Goal: Task Accomplishment & Management: Manage account settings

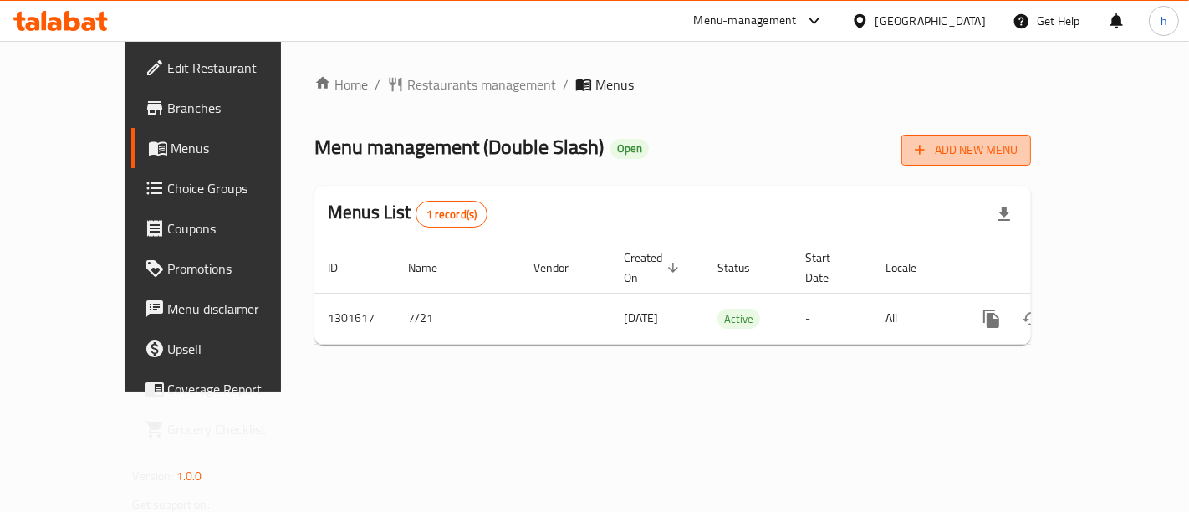
click at [1018, 146] on span "Add New Menu" at bounding box center [966, 150] width 103 height 21
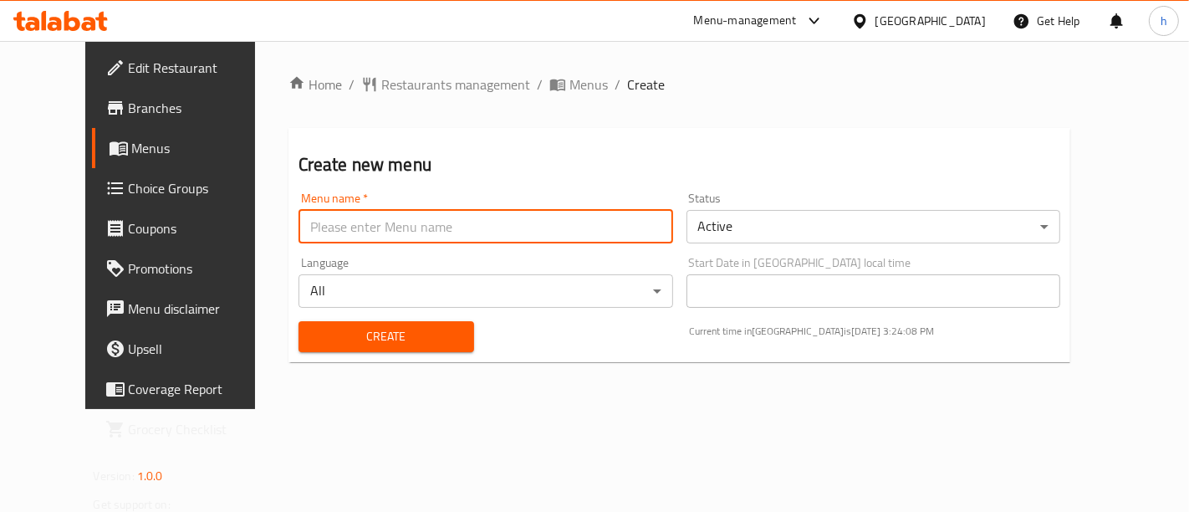
click at [640, 222] on input "text" at bounding box center [485, 226] width 375 height 33
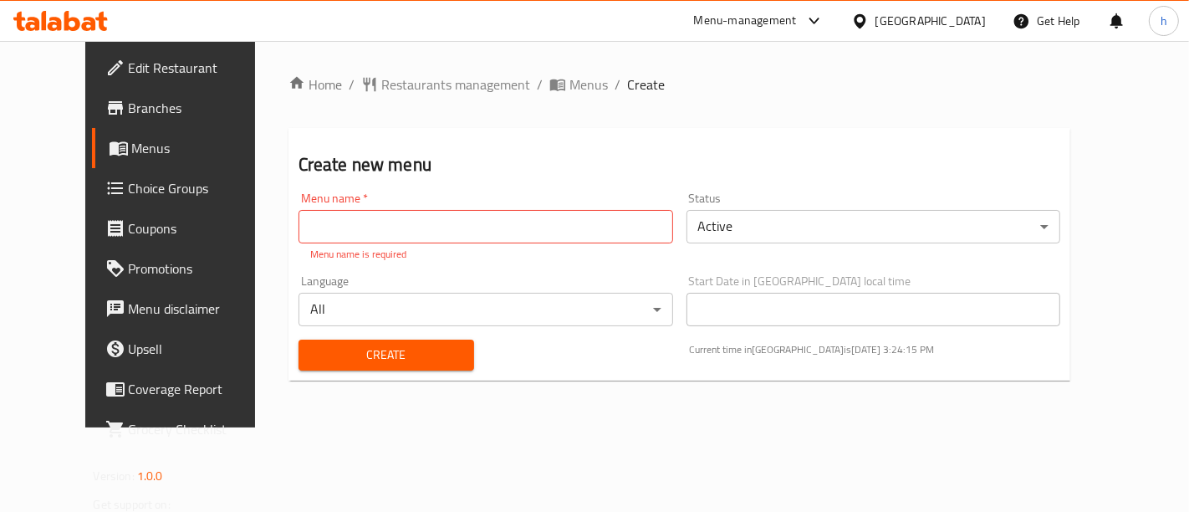
click at [660, 131] on div "Create new menu Menu name   * Menu name * Menu name is required Status Active ​…" at bounding box center [679, 254] width 783 height 252
click at [132, 151] on span "Menus" at bounding box center [201, 148] width 138 height 20
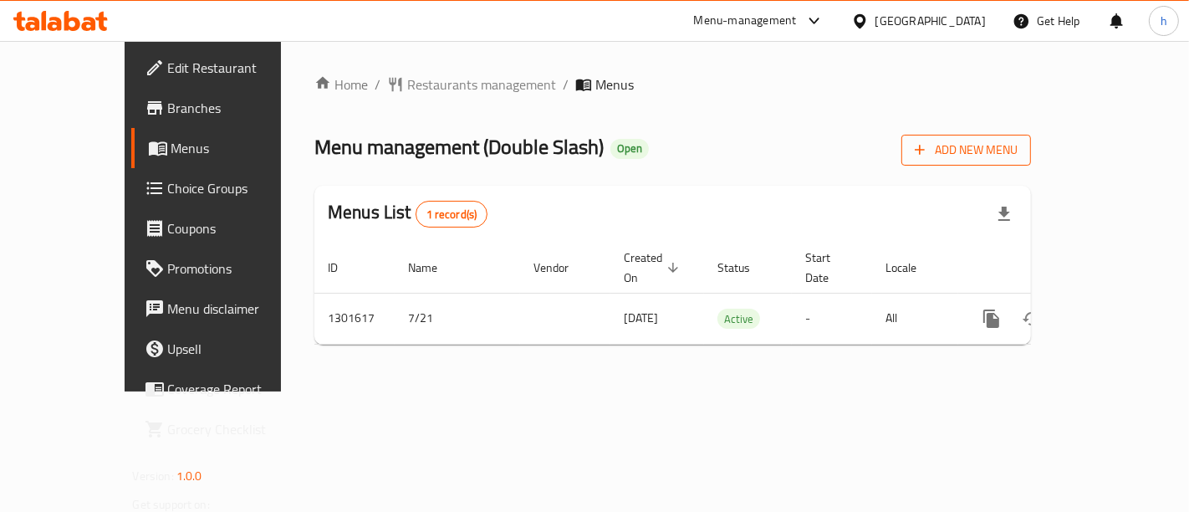
click at [1018, 146] on span "Add New Menu" at bounding box center [966, 150] width 103 height 21
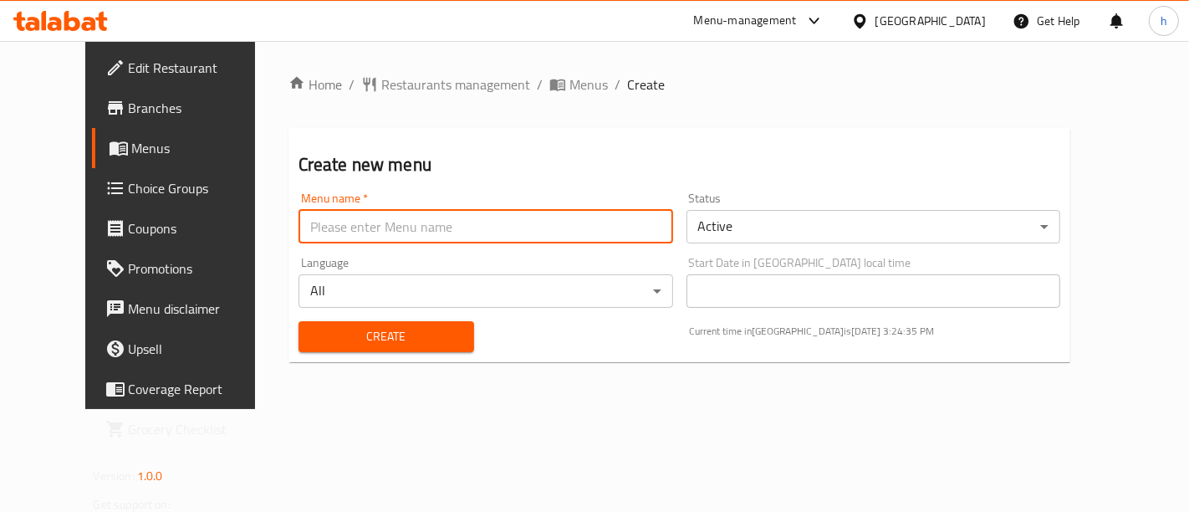
click at [431, 224] on input "text" at bounding box center [485, 226] width 375 height 33
type input "6/18/2025"
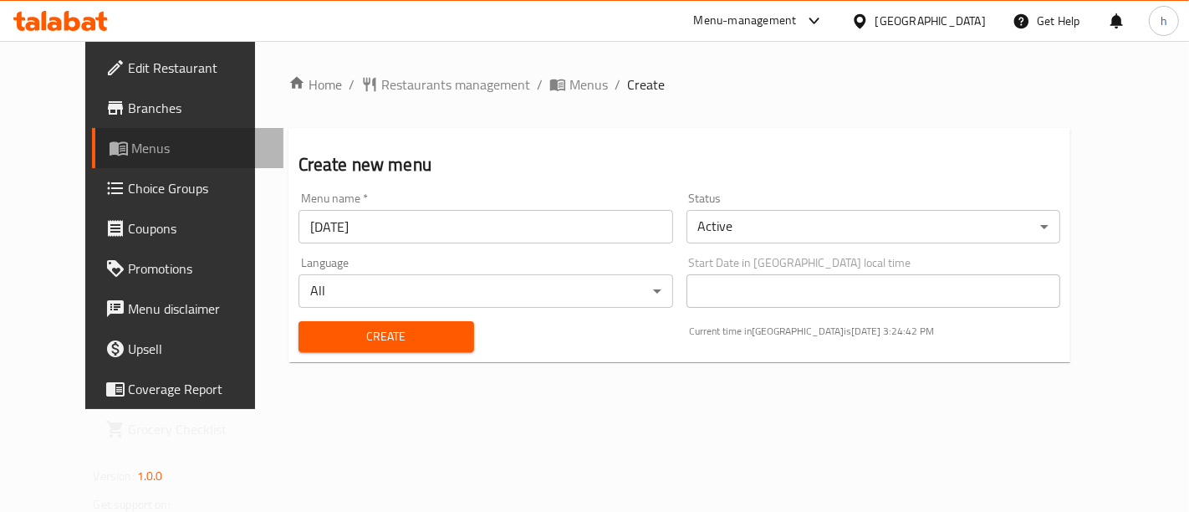
click at [132, 156] on span "Menus" at bounding box center [201, 148] width 138 height 20
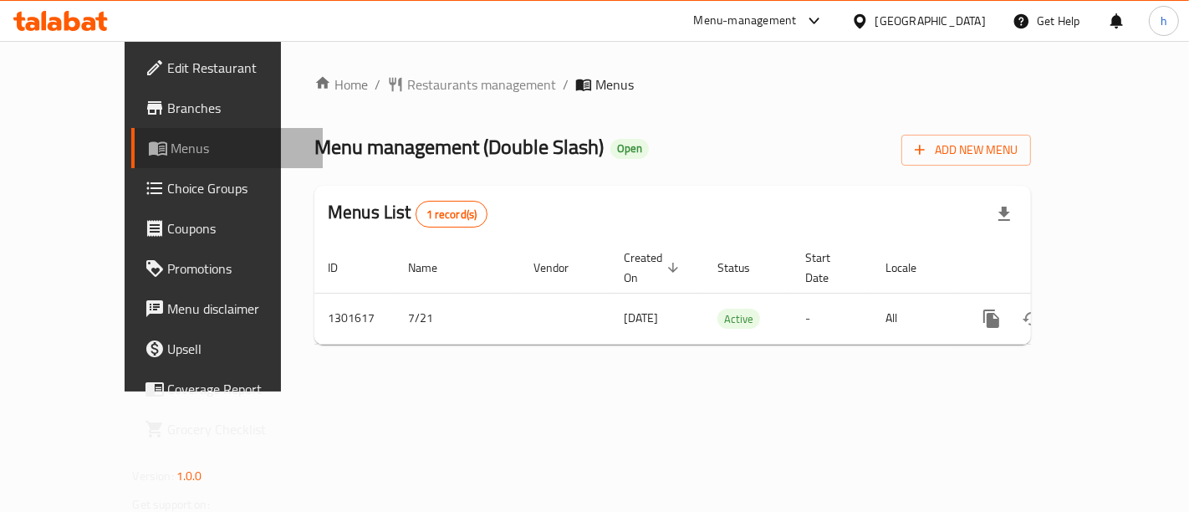
click at [171, 151] on span "Menus" at bounding box center [240, 148] width 138 height 20
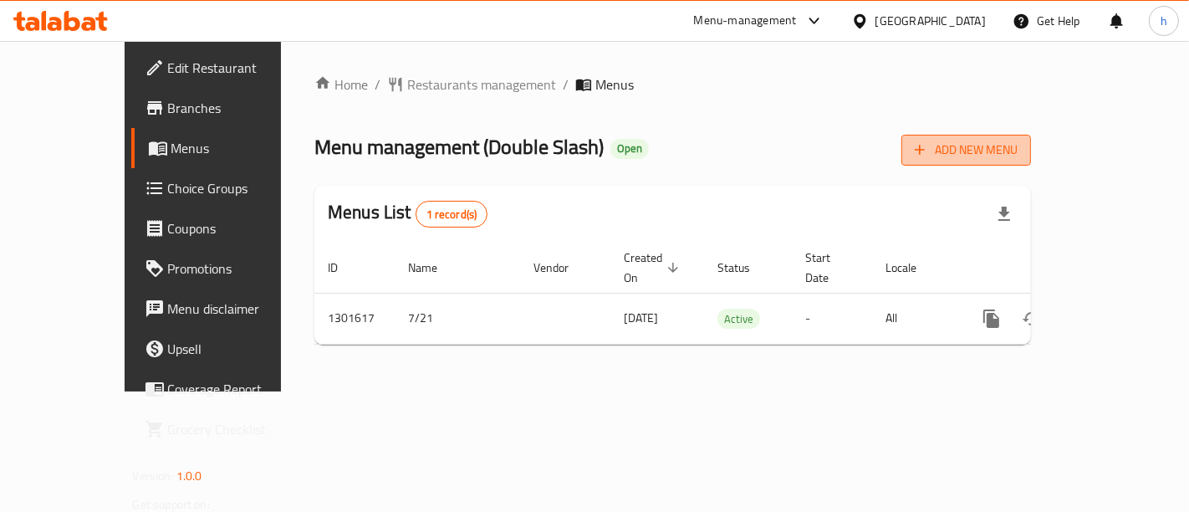
click at [1018, 140] on span "Add New Menu" at bounding box center [966, 150] width 103 height 21
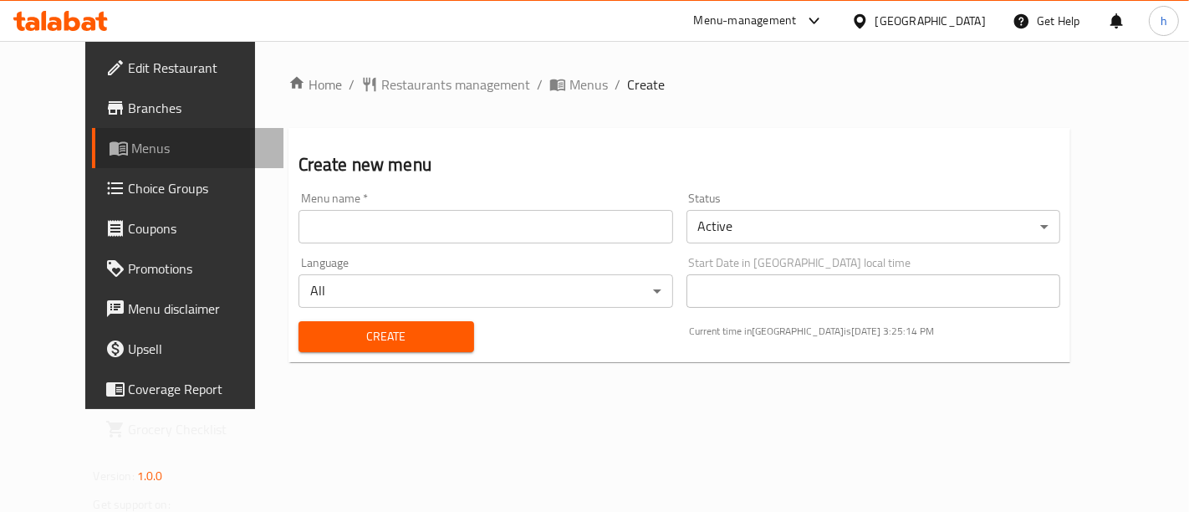
click at [132, 151] on span "Menus" at bounding box center [201, 148] width 138 height 20
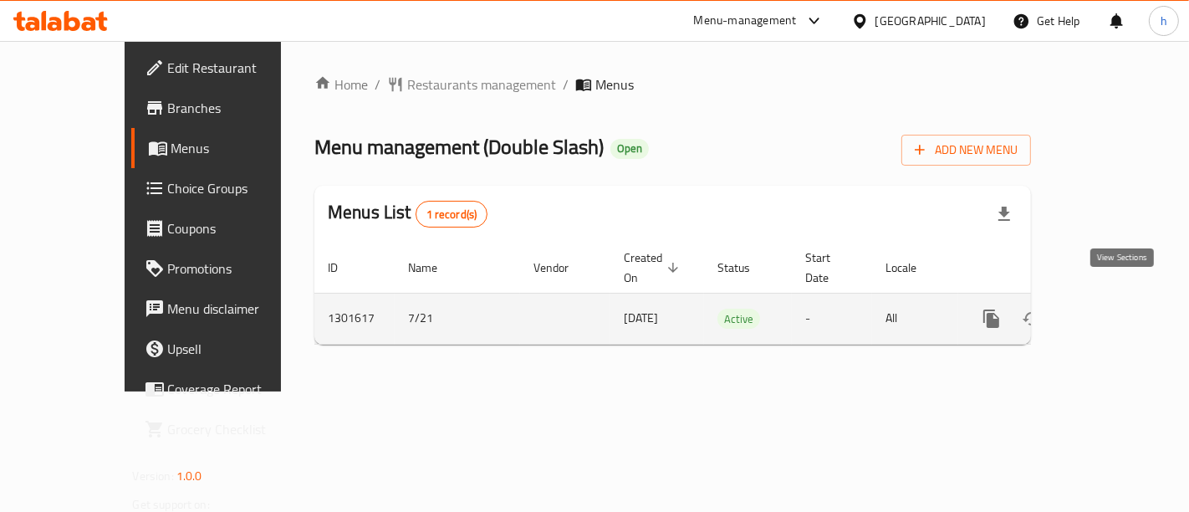
click at [1108, 304] on link "enhanced table" at bounding box center [1112, 318] width 40 height 40
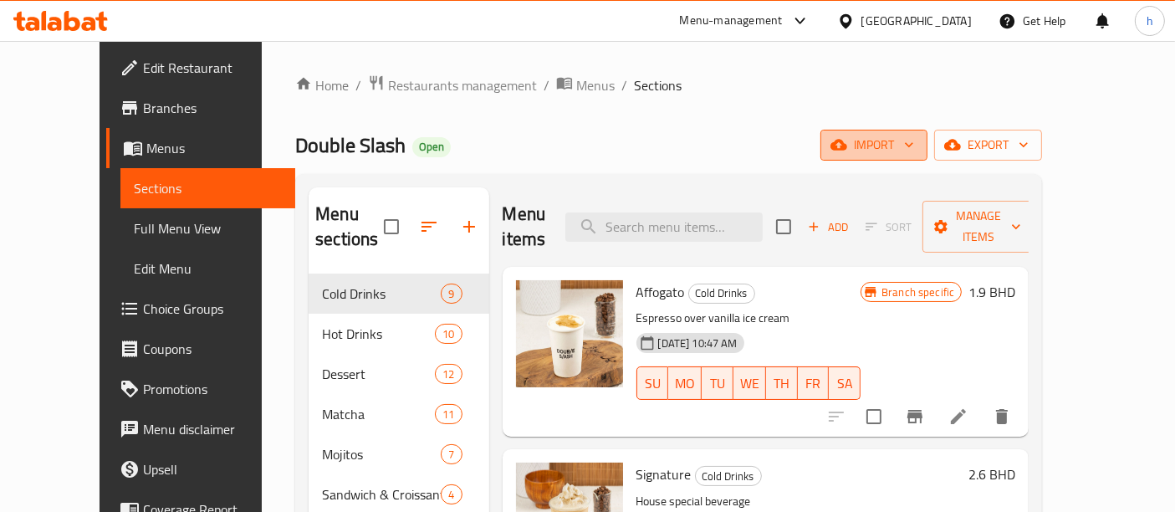
click at [914, 141] on span "import" at bounding box center [874, 145] width 80 height 21
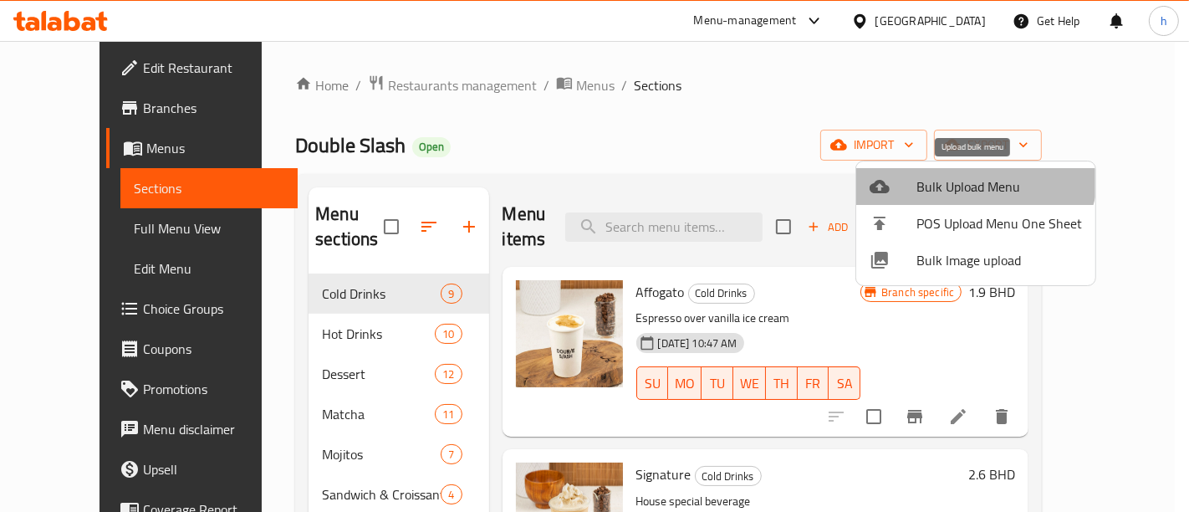
click at [965, 168] on li "Bulk Upload Menu" at bounding box center [975, 186] width 239 height 37
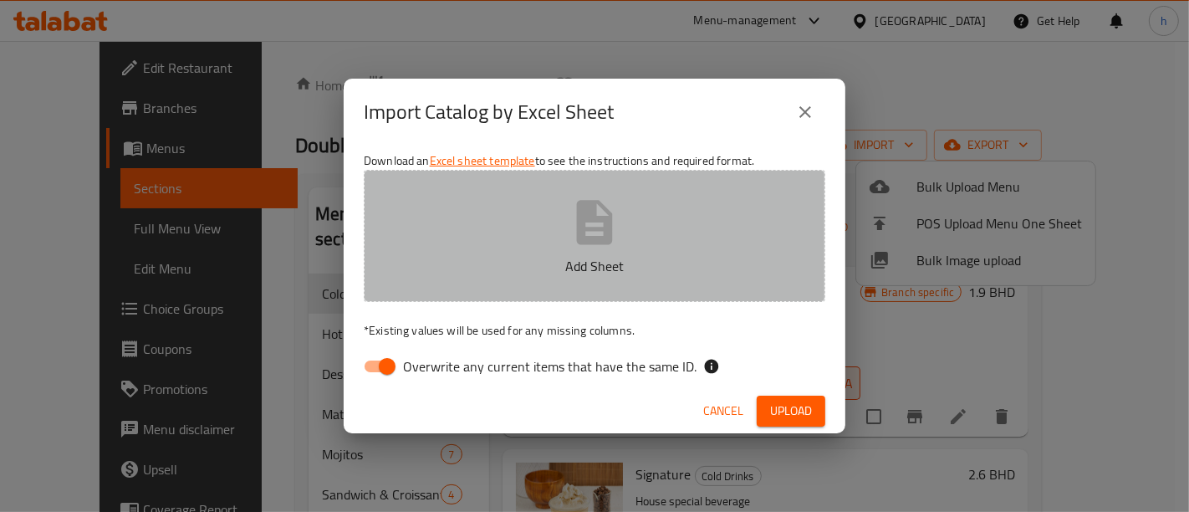
click at [634, 203] on button "Add Sheet" at bounding box center [595, 236] width 462 height 132
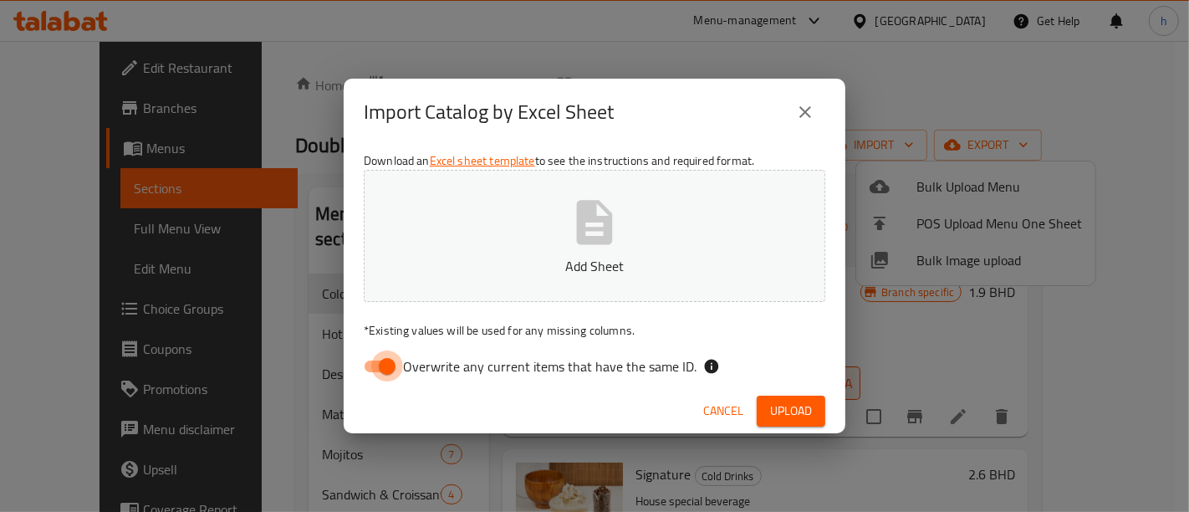
click at [384, 356] on input "Overwrite any current items that have the same ID." at bounding box center [386, 366] width 95 height 32
checkbox input "false"
click at [701, 406] on button "Cancel" at bounding box center [723, 410] width 54 height 31
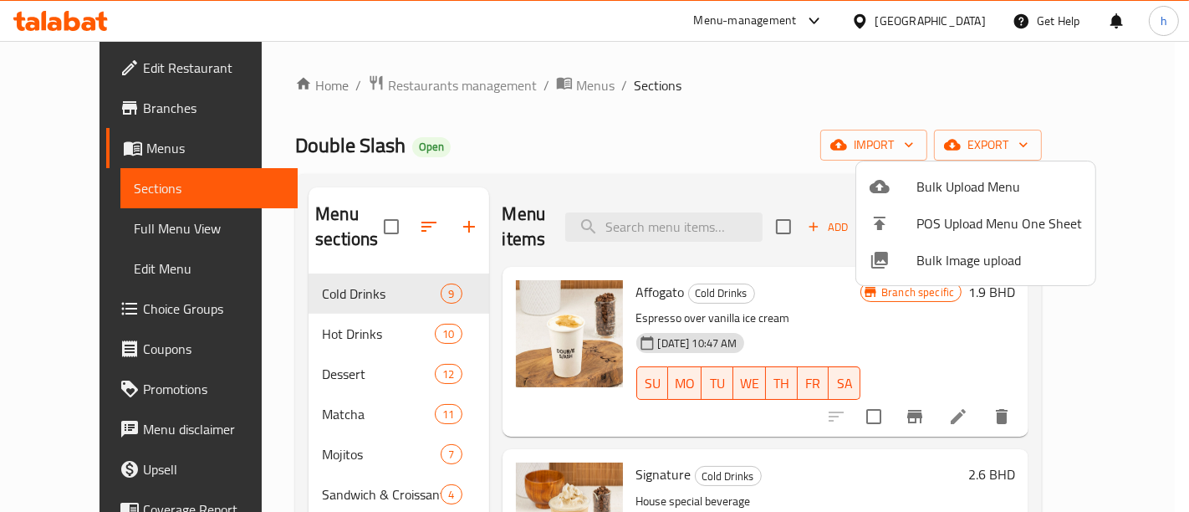
click at [318, 304] on div at bounding box center [594, 256] width 1189 height 512
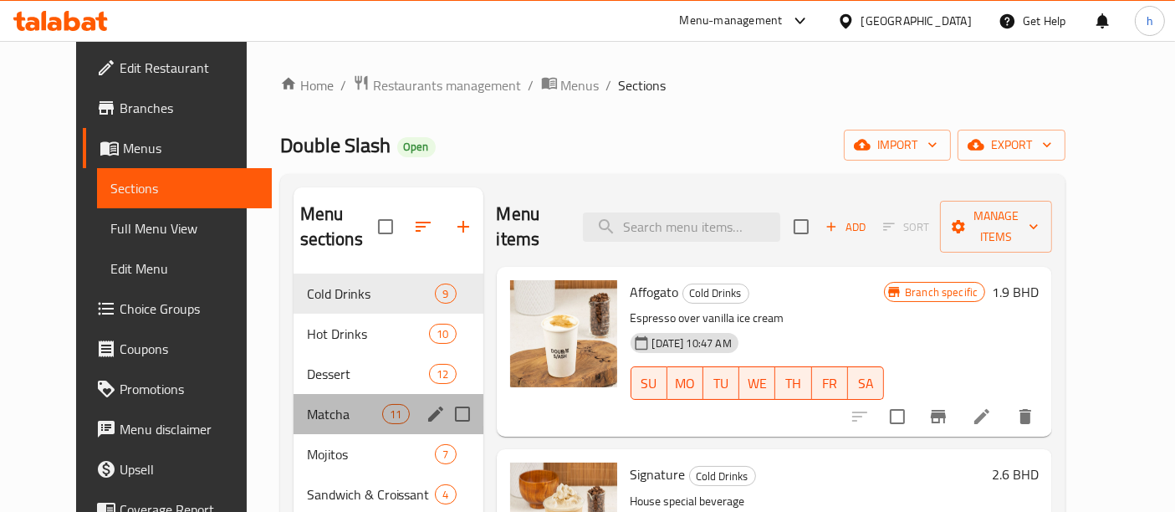
click at [329, 394] on div "Matcha 11" at bounding box center [388, 414] width 190 height 40
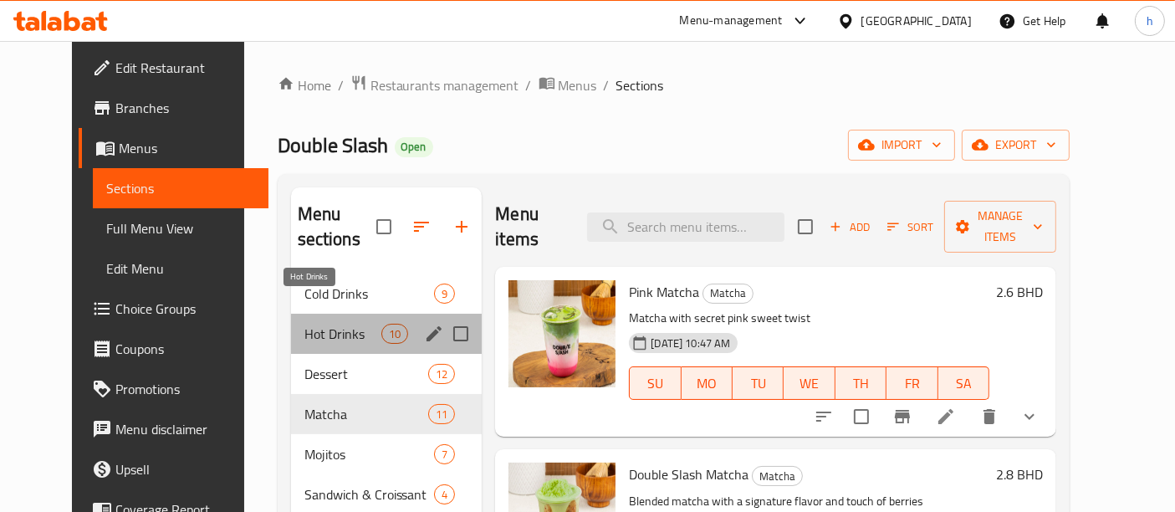
click at [332, 324] on span "Hot Drinks" at bounding box center [343, 334] width 78 height 20
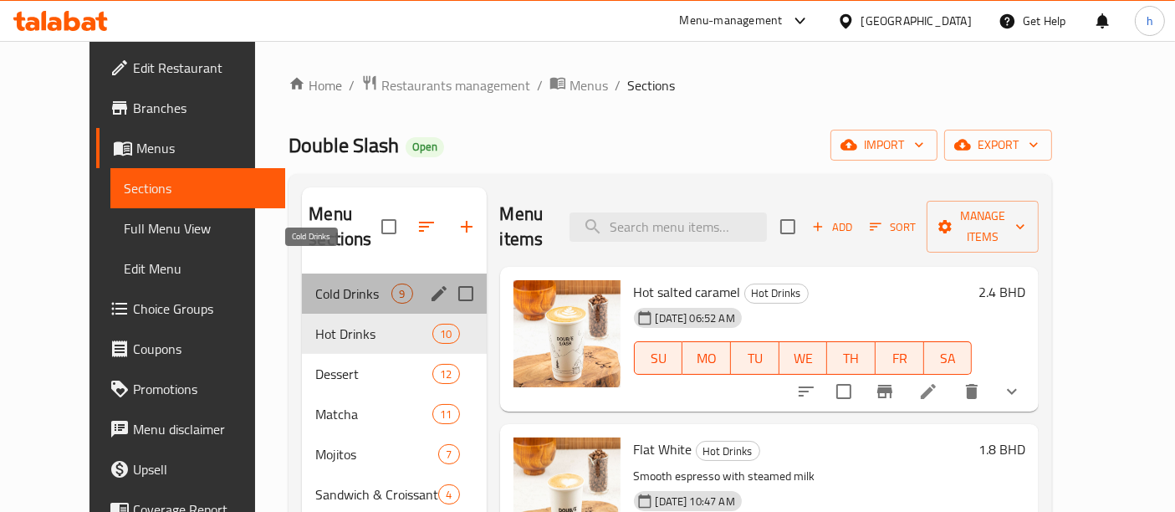
click at [333, 283] on span "Cold Drinks" at bounding box center [353, 293] width 76 height 20
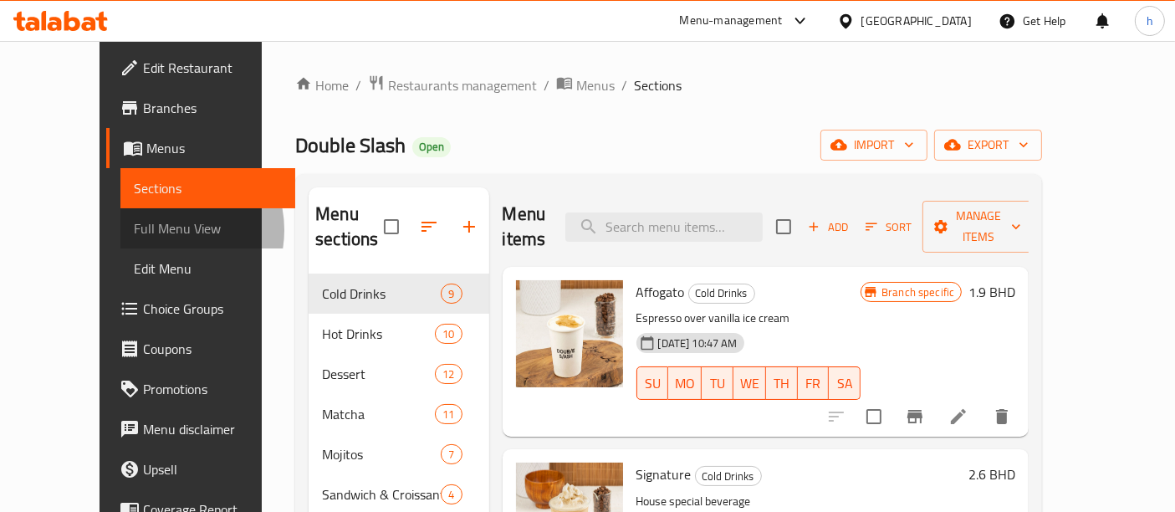
click at [134, 230] on span "Full Menu View" at bounding box center [208, 228] width 149 height 20
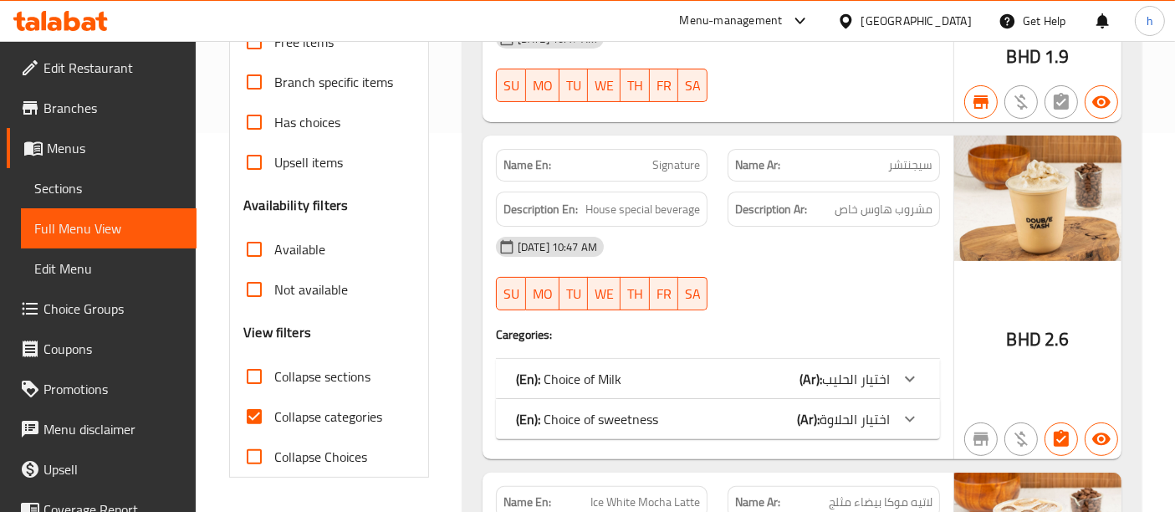
scroll to position [382, 0]
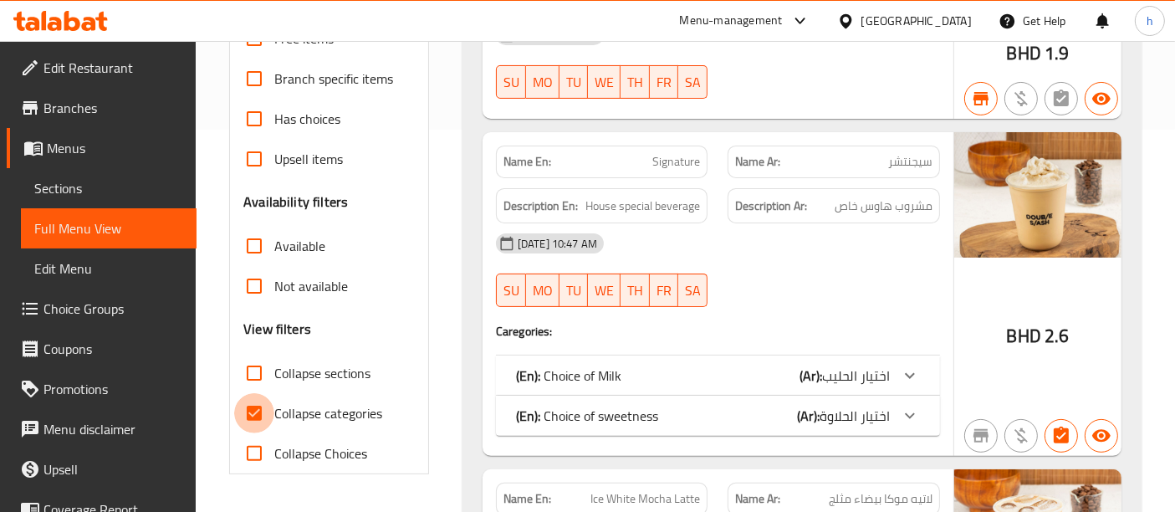
click at [246, 417] on input "Collapse categories" at bounding box center [254, 413] width 40 height 40
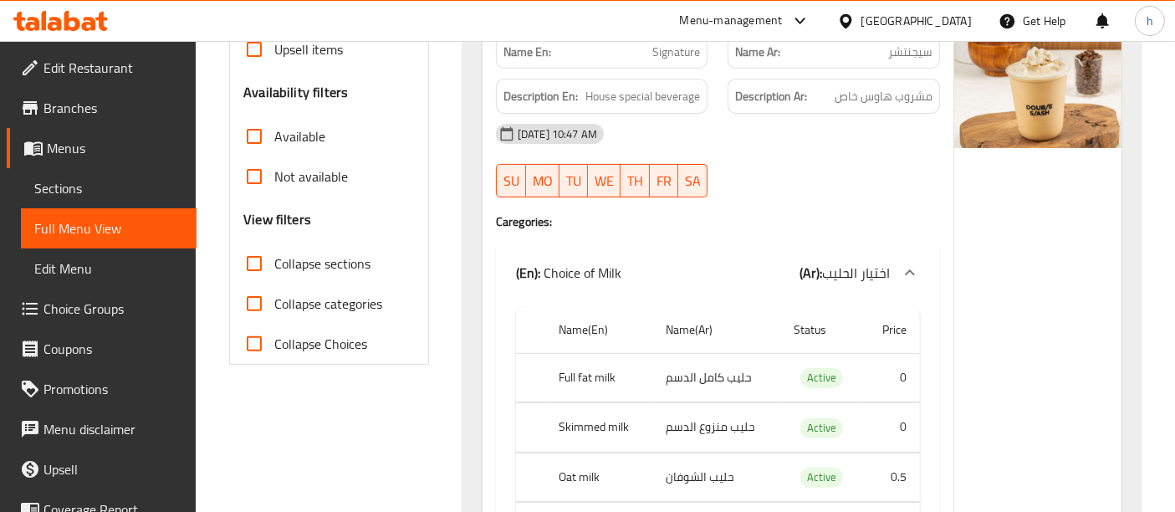
scroll to position [501, 0]
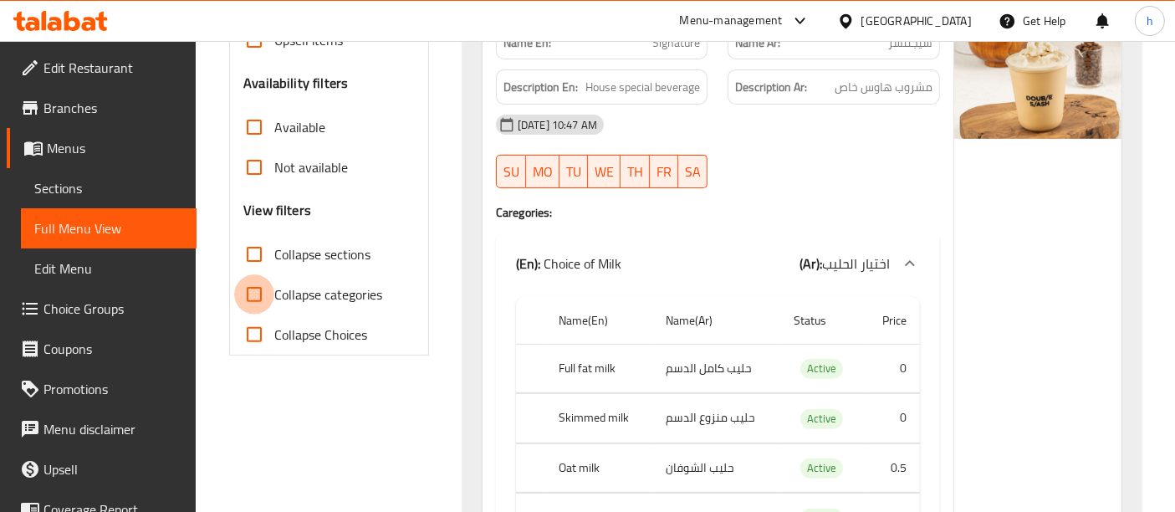
click at [252, 289] on input "Collapse categories" at bounding box center [254, 294] width 40 height 40
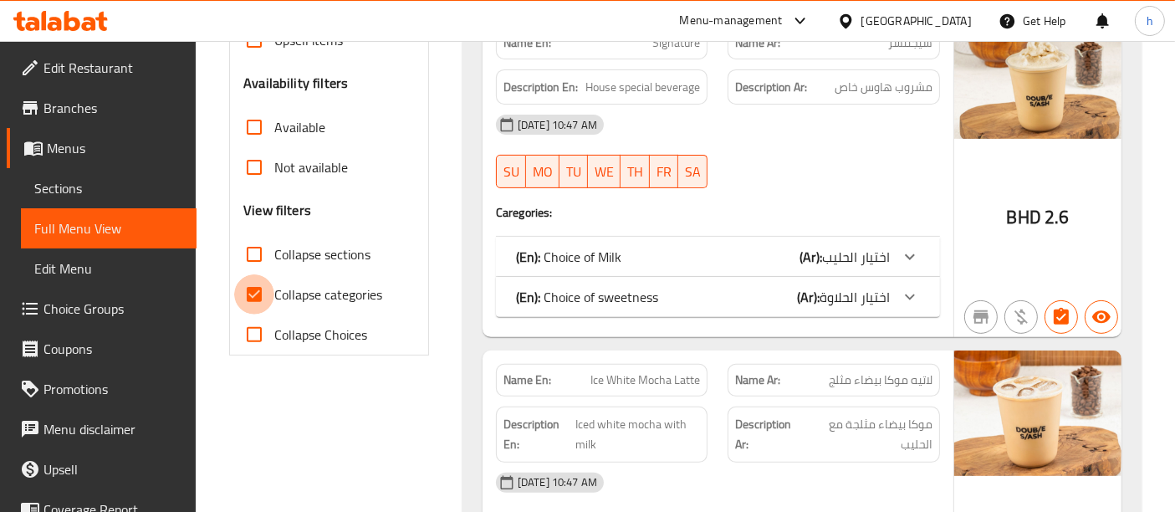
click at [255, 288] on input "Collapse categories" at bounding box center [254, 294] width 40 height 40
checkbox input "false"
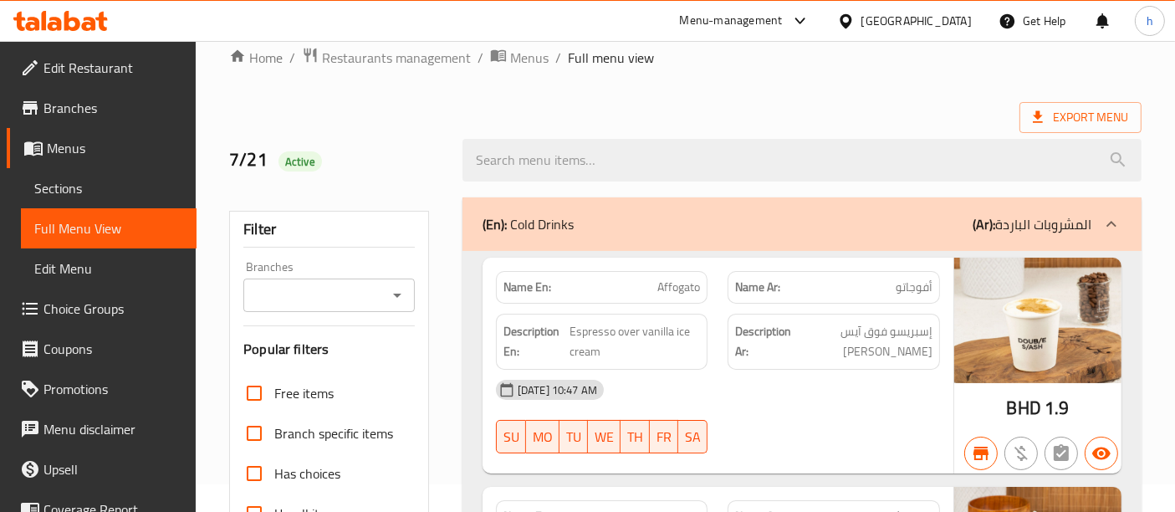
scroll to position [0, 0]
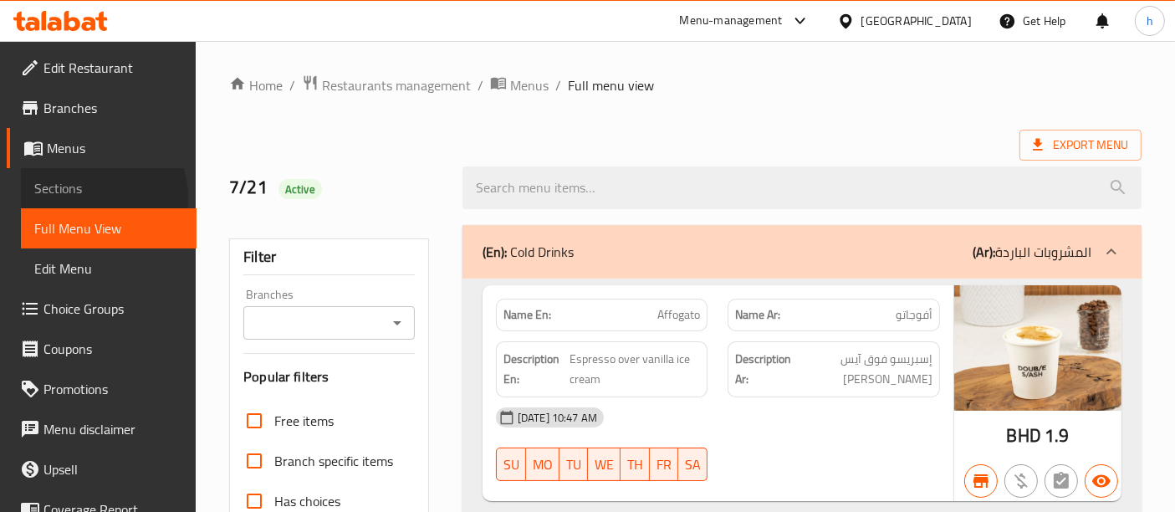
click at [88, 197] on span "Sections" at bounding box center [108, 188] width 149 height 20
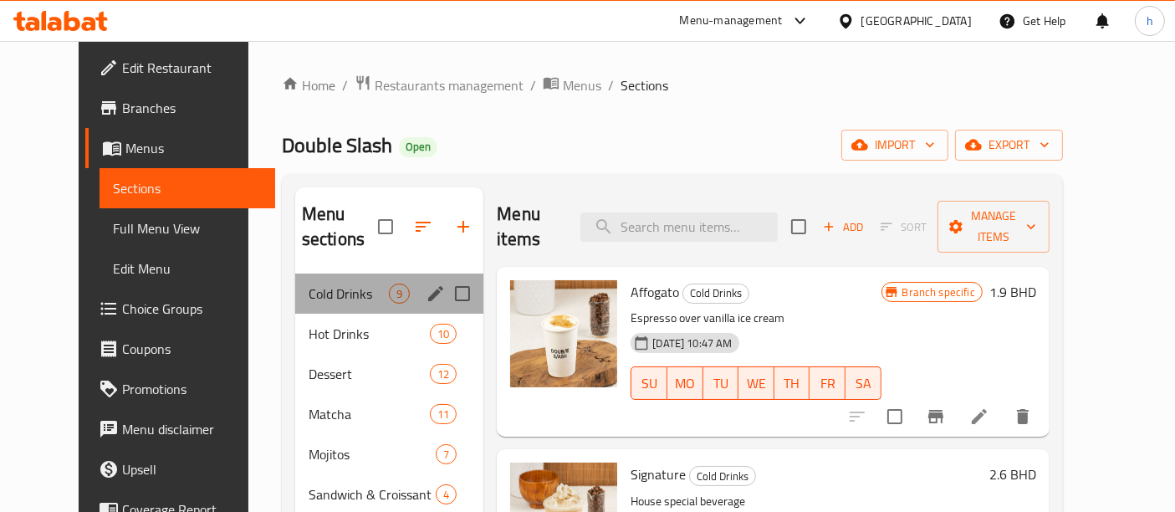
click at [331, 280] on div "Cold Drinks 9" at bounding box center [389, 293] width 188 height 40
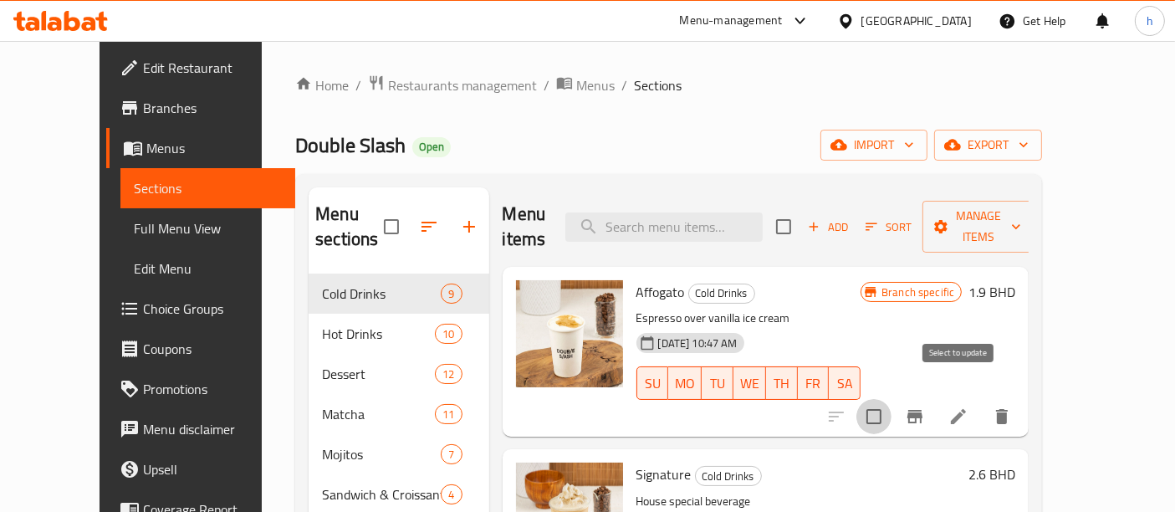
click at [891, 399] on input "checkbox" at bounding box center [873, 416] width 35 height 35
checkbox input "true"
click at [801, 217] on input "checkbox" at bounding box center [783, 226] width 35 height 35
checkbox input "true"
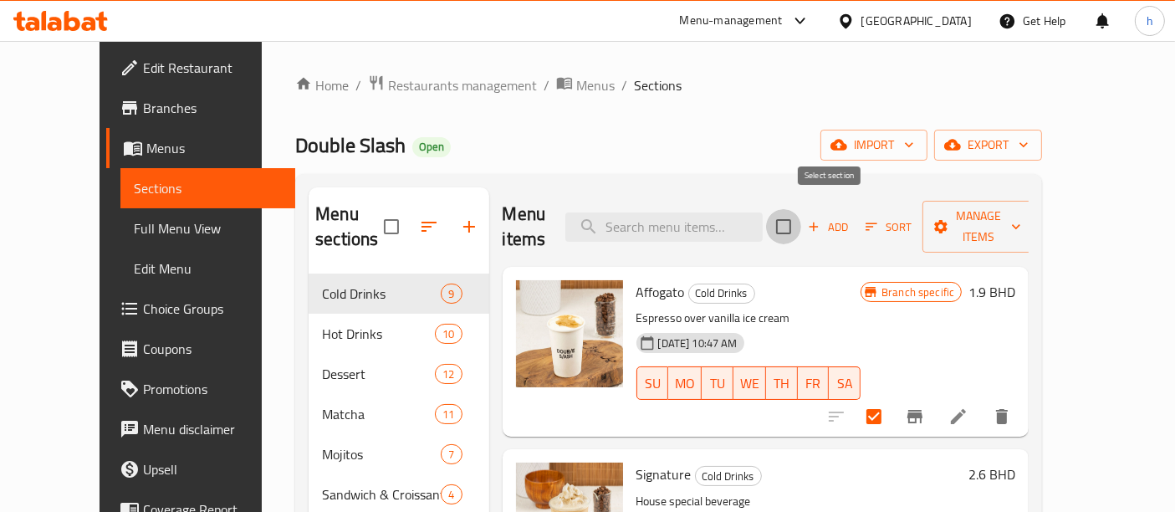
checkbox input "true"
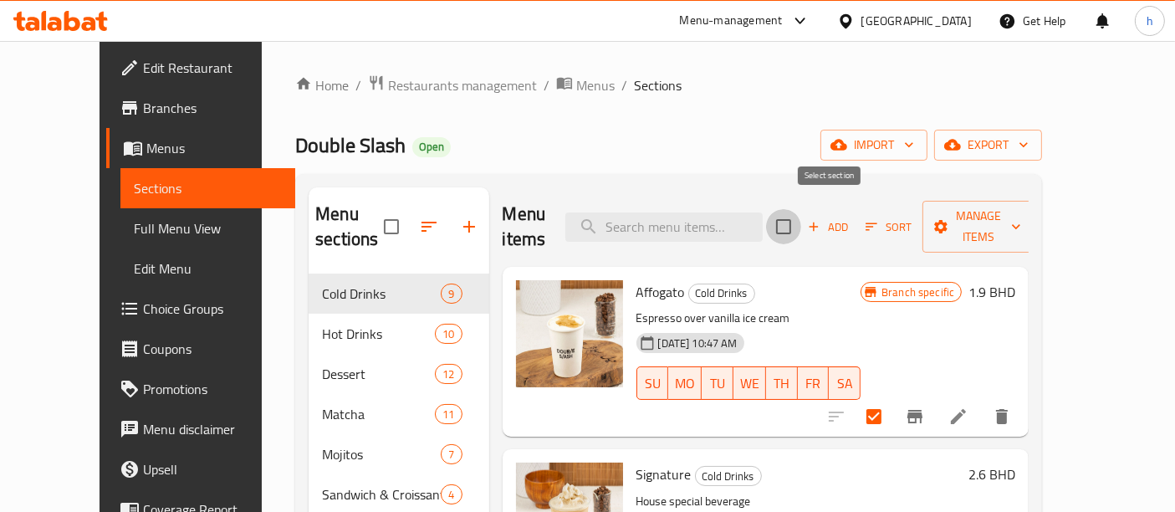
checkbox input "true"
click at [1021, 218] on span "Manage items" at bounding box center [978, 227] width 85 height 42
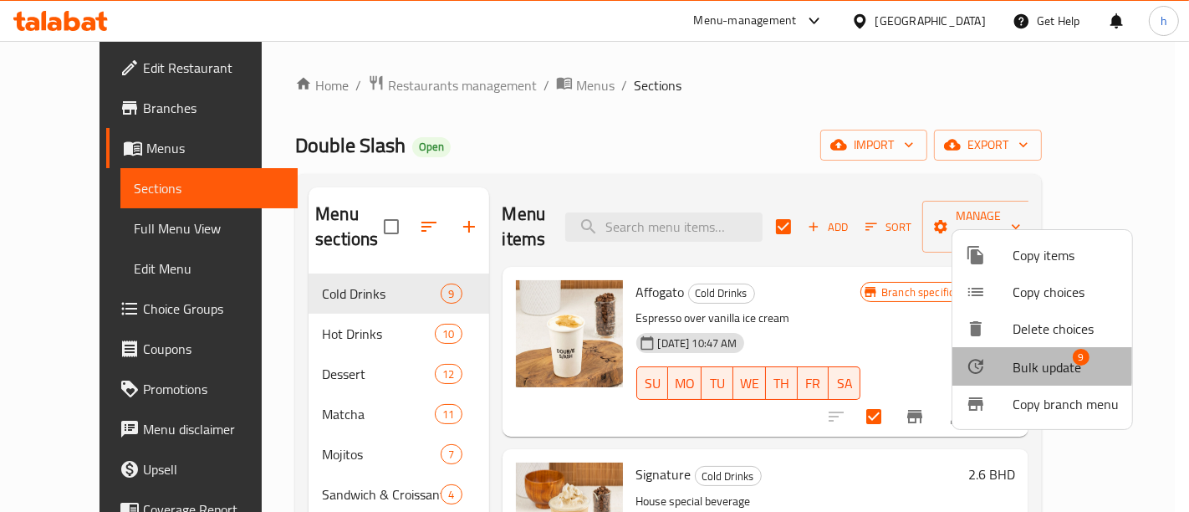
click at [1027, 360] on span "Bulk update" at bounding box center [1046, 367] width 69 height 20
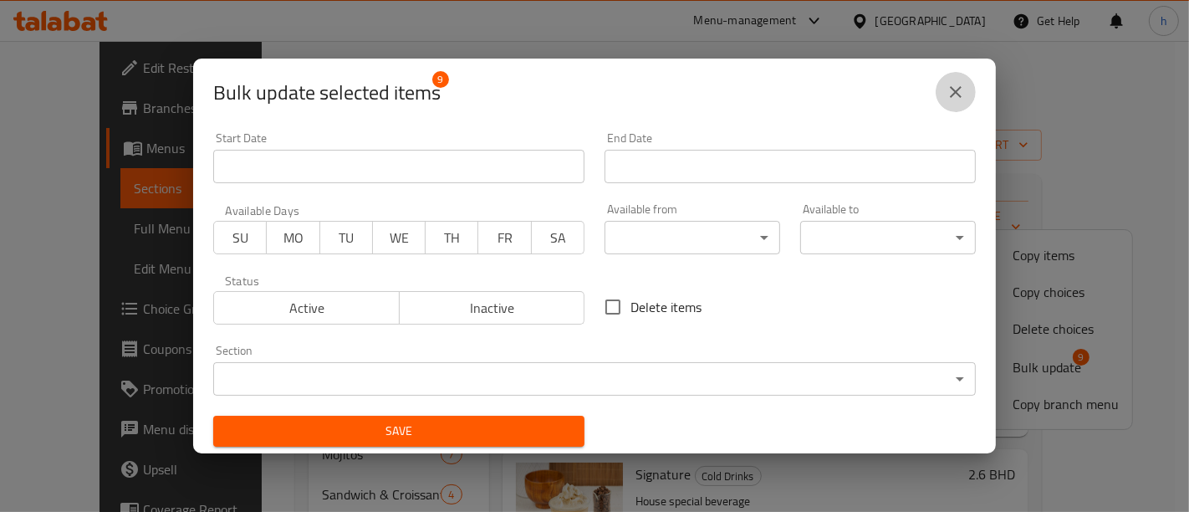
click at [953, 82] on icon "close" at bounding box center [956, 92] width 20 height 20
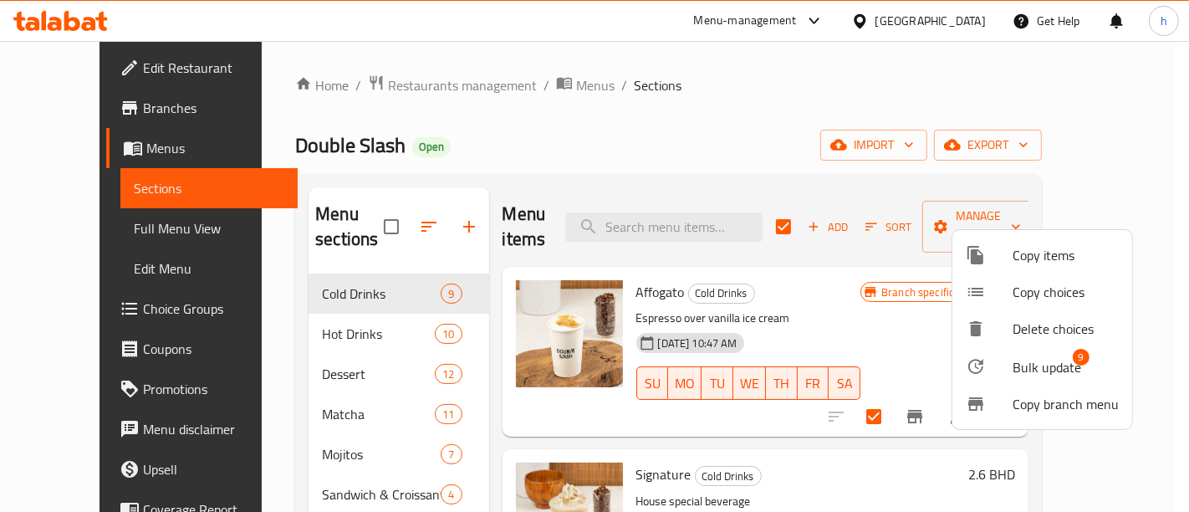
click at [849, 211] on div at bounding box center [594, 256] width 1189 height 512
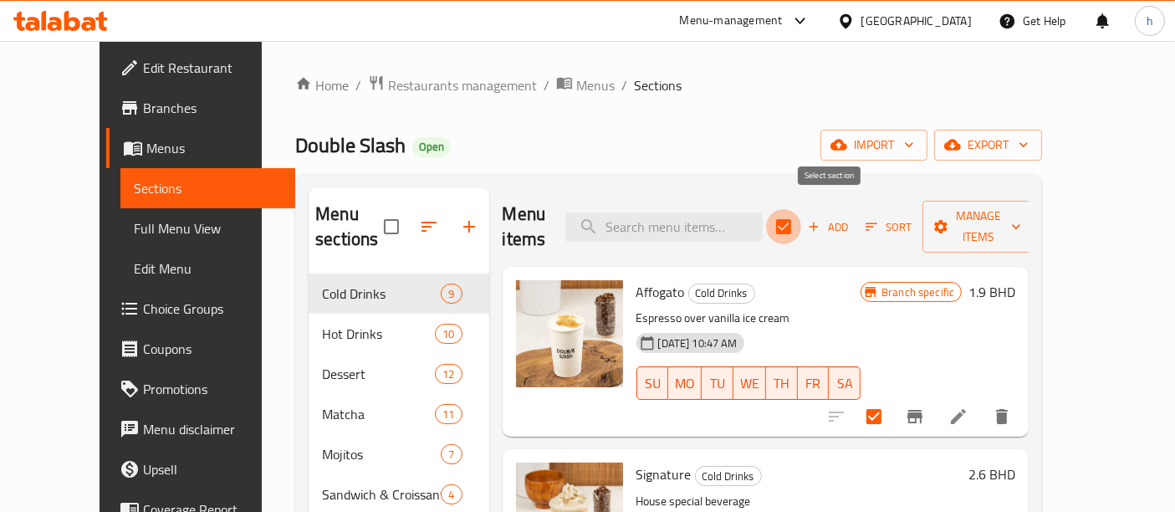
click at [801, 212] on input "checkbox" at bounding box center [783, 226] width 35 height 35
checkbox input "false"
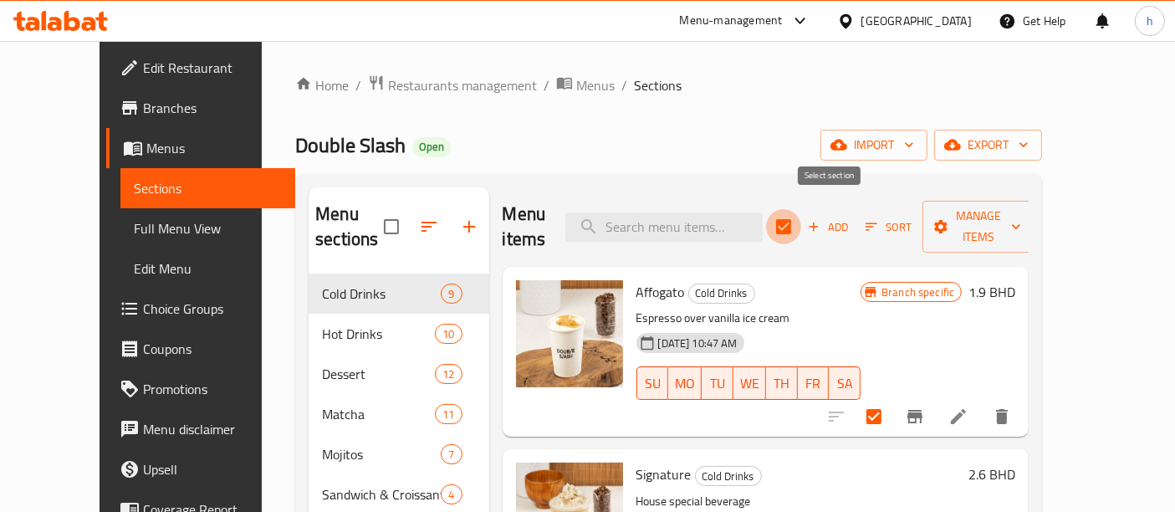
checkbox input "false"
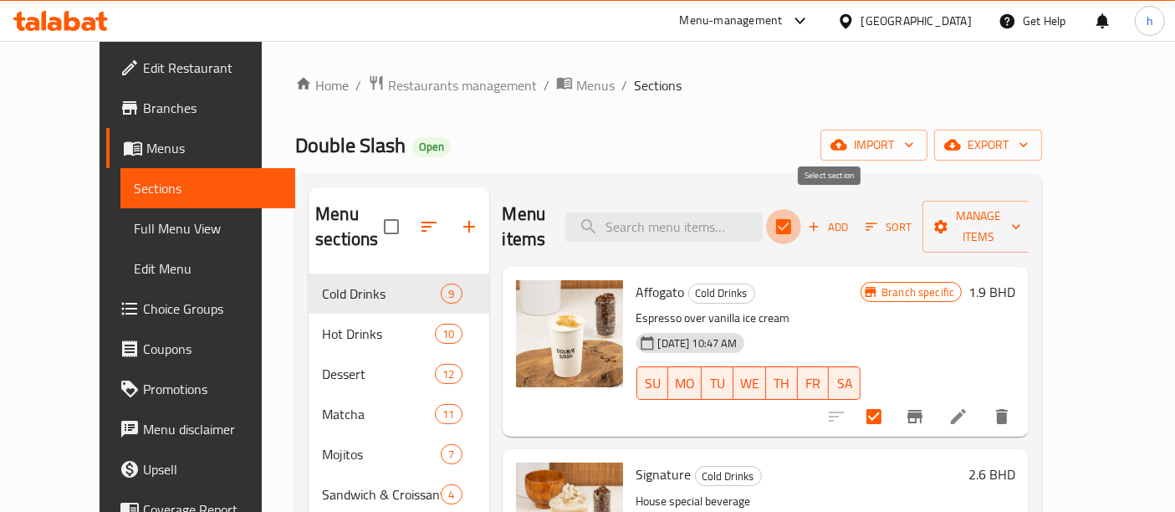
checkbox input "false"
click at [821, 138] on div "Double Slash Open import export" at bounding box center [668, 145] width 747 height 31
click at [801, 217] on input "checkbox" at bounding box center [783, 226] width 35 height 35
checkbox input "true"
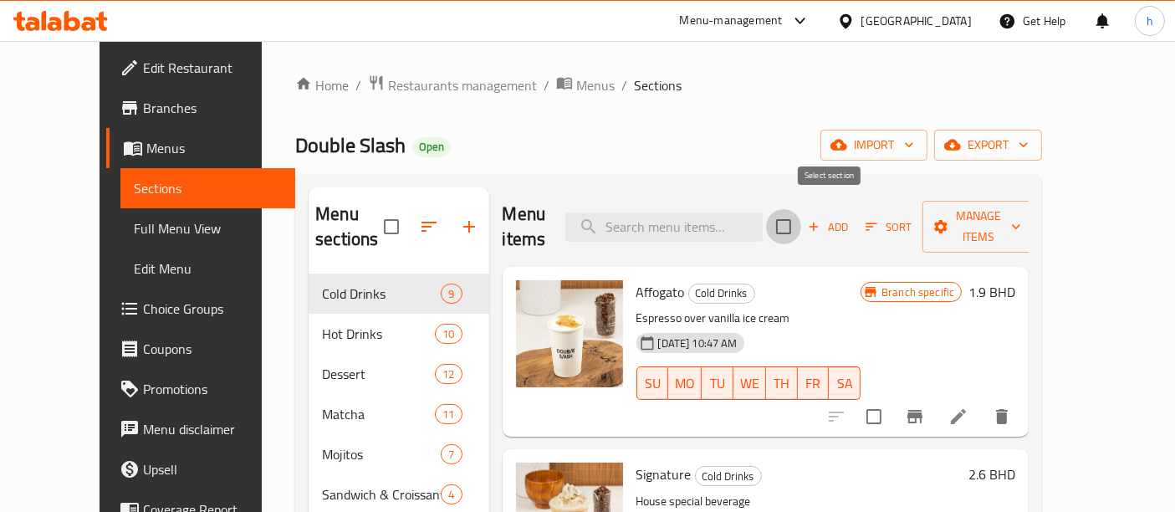
checkbox input "true"
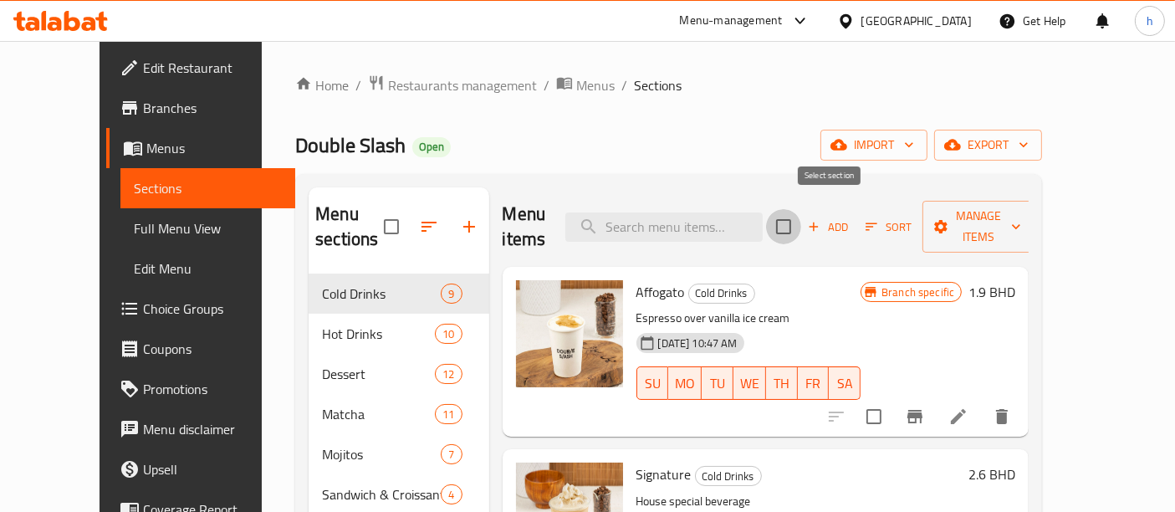
checkbox input "true"
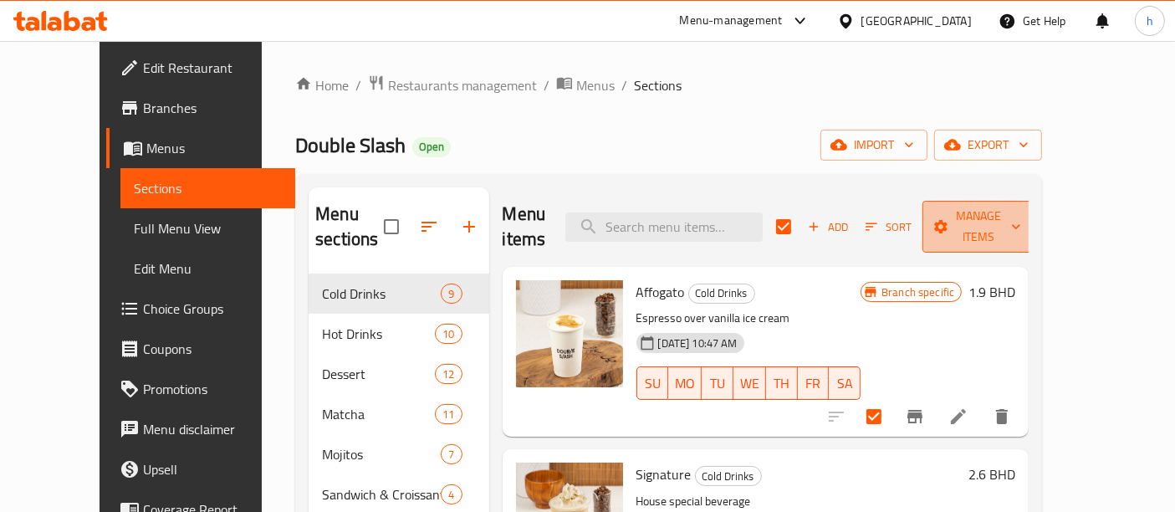
click at [1021, 218] on span "Manage items" at bounding box center [978, 227] width 85 height 42
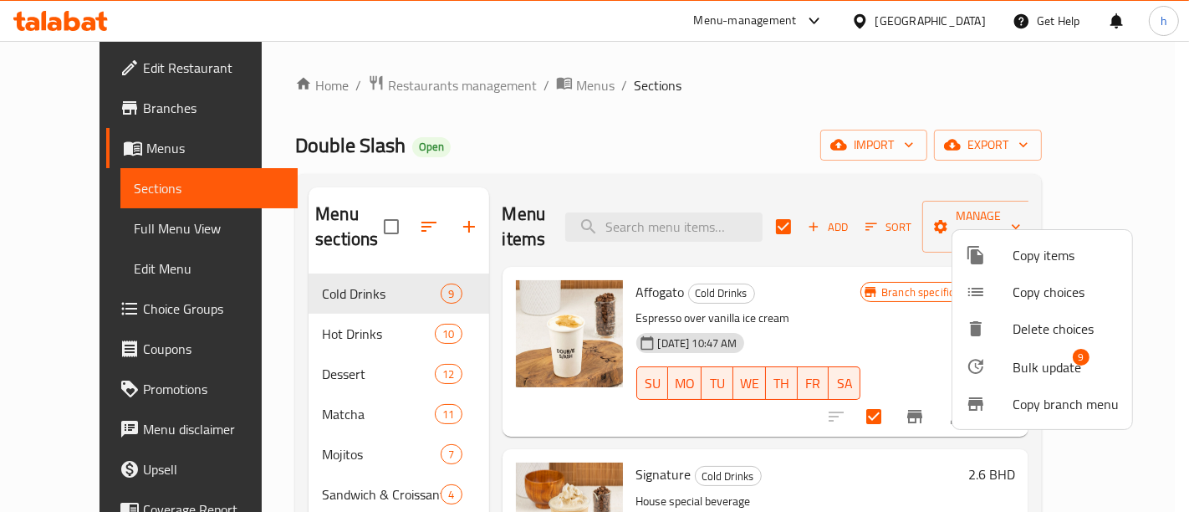
click at [1017, 376] on span "Bulk update" at bounding box center [1046, 367] width 69 height 20
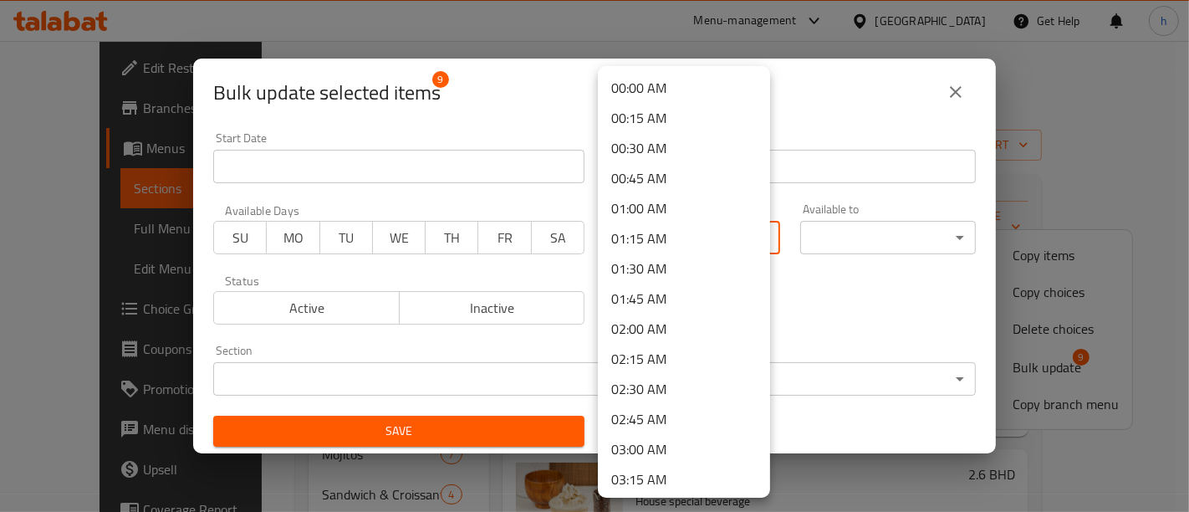
click at [706, 226] on body "​ Menu-management Bahrain Get Help h Edit Restaurant Branches Menus Sections Fu…" at bounding box center [594, 276] width 1189 height 471
click at [824, 350] on div at bounding box center [594, 256] width 1189 height 512
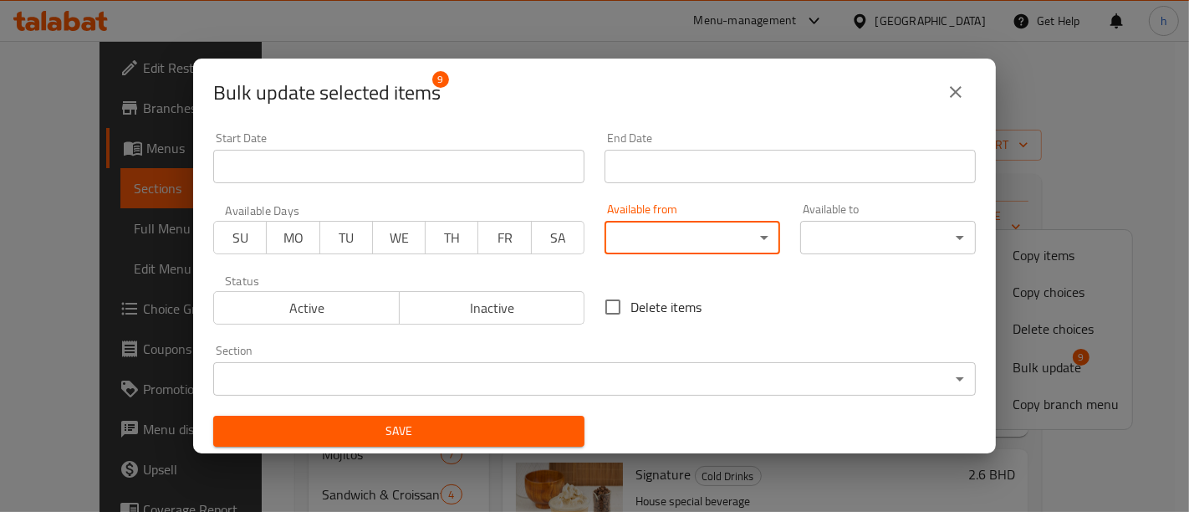
click at [932, 243] on body "​ Menu-management Bahrain Get Help h Edit Restaurant Branches Menus Sections Fu…" at bounding box center [594, 276] width 1189 height 471
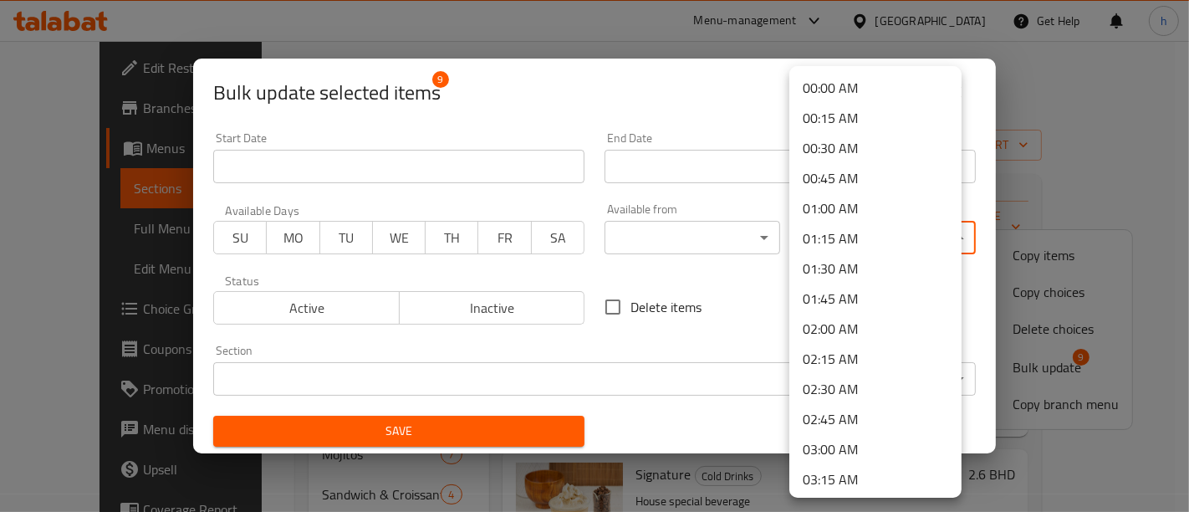
click at [734, 278] on div at bounding box center [594, 256] width 1189 height 512
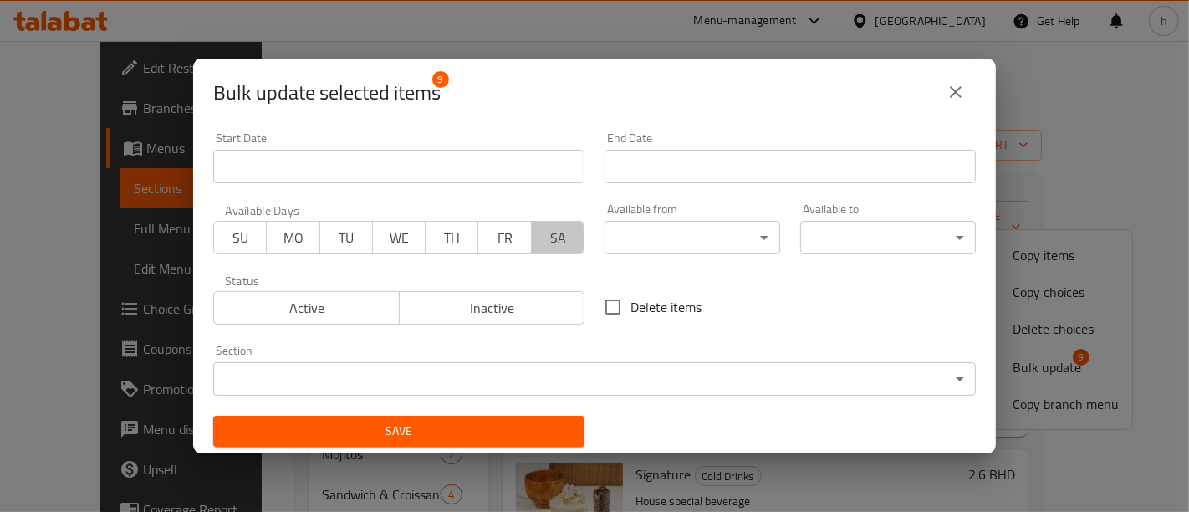
click at [564, 233] on span "SA" at bounding box center [557, 238] width 39 height 24
click at [531, 235] on button "SA" at bounding box center [558, 237] width 54 height 33
click at [511, 235] on span "FR" at bounding box center [504, 238] width 39 height 24
click at [456, 244] on span "TH" at bounding box center [451, 238] width 39 height 24
click at [532, 252] on button "SA" at bounding box center [558, 237] width 54 height 33
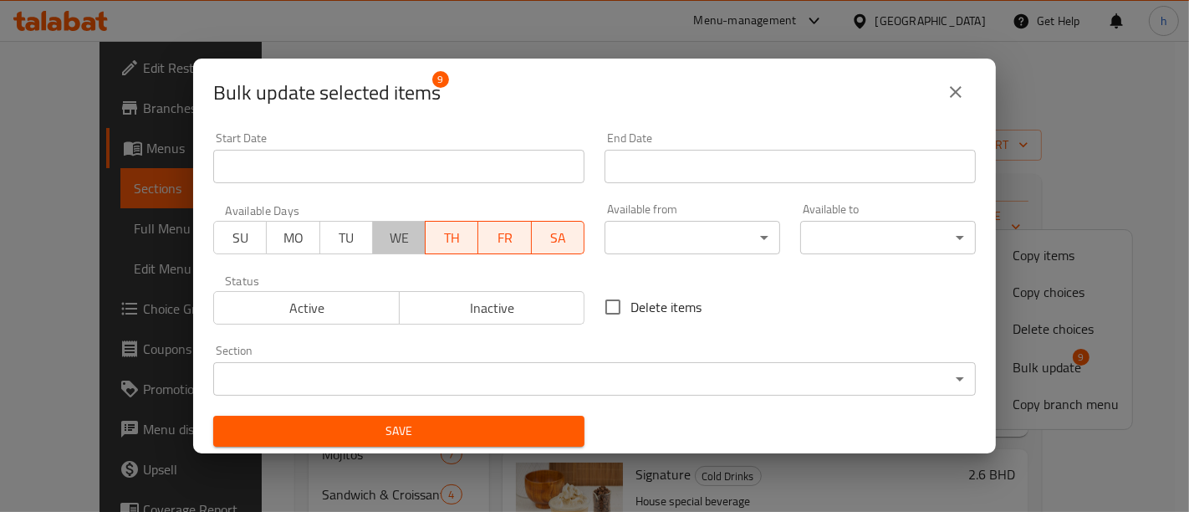
click at [395, 247] on span "WE" at bounding box center [399, 238] width 39 height 24
click at [261, 237] on button "SU" at bounding box center [240, 237] width 54 height 33
click at [283, 237] on span "MO" at bounding box center [292, 238] width 39 height 24
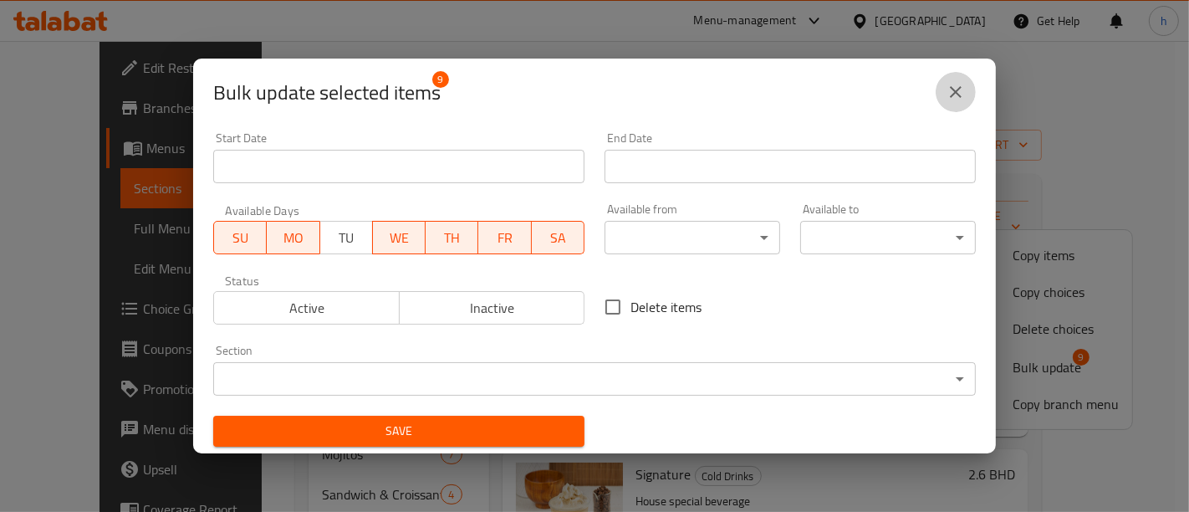
click at [951, 97] on icon "close" at bounding box center [956, 92] width 12 height 12
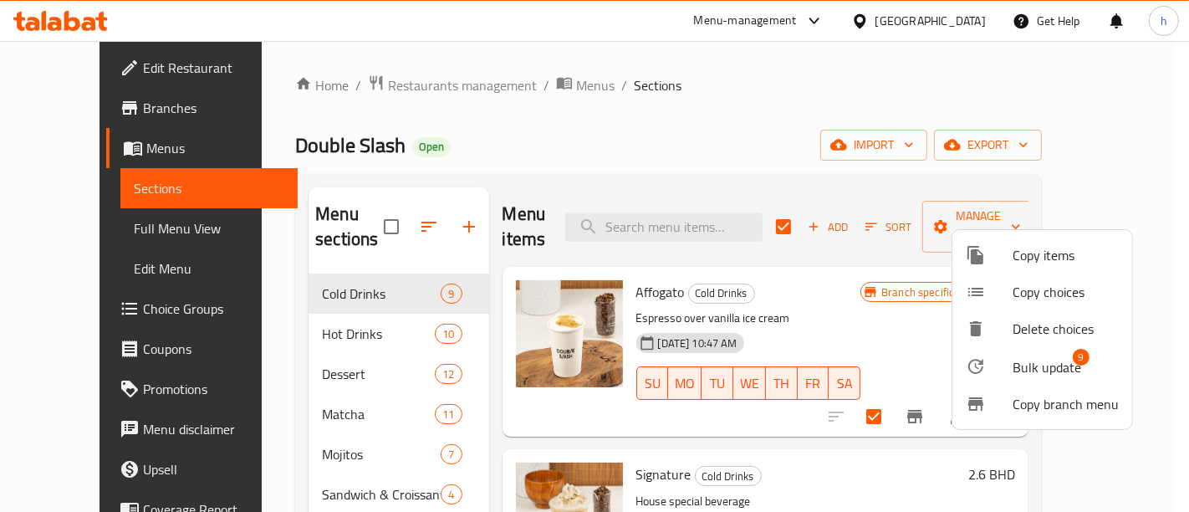
click at [834, 210] on div at bounding box center [594, 256] width 1189 height 512
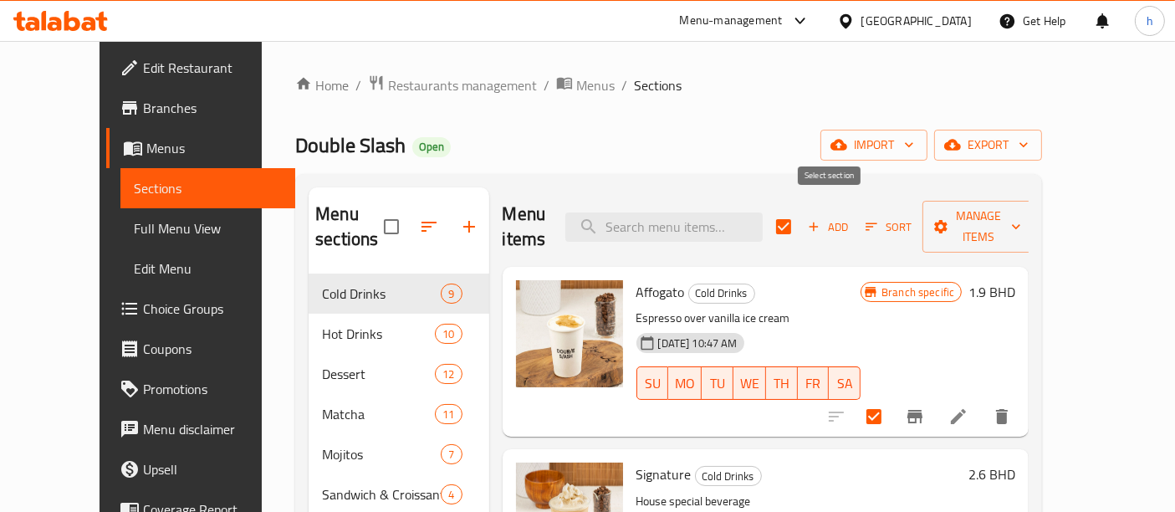
click at [801, 209] on input "checkbox" at bounding box center [783, 226] width 35 height 35
checkbox input "false"
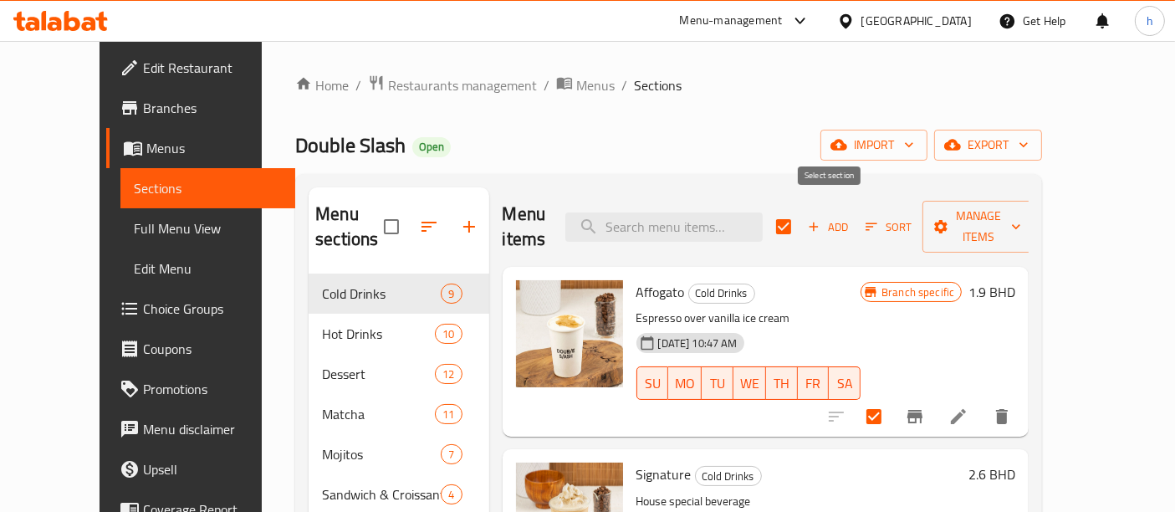
checkbox input "false"
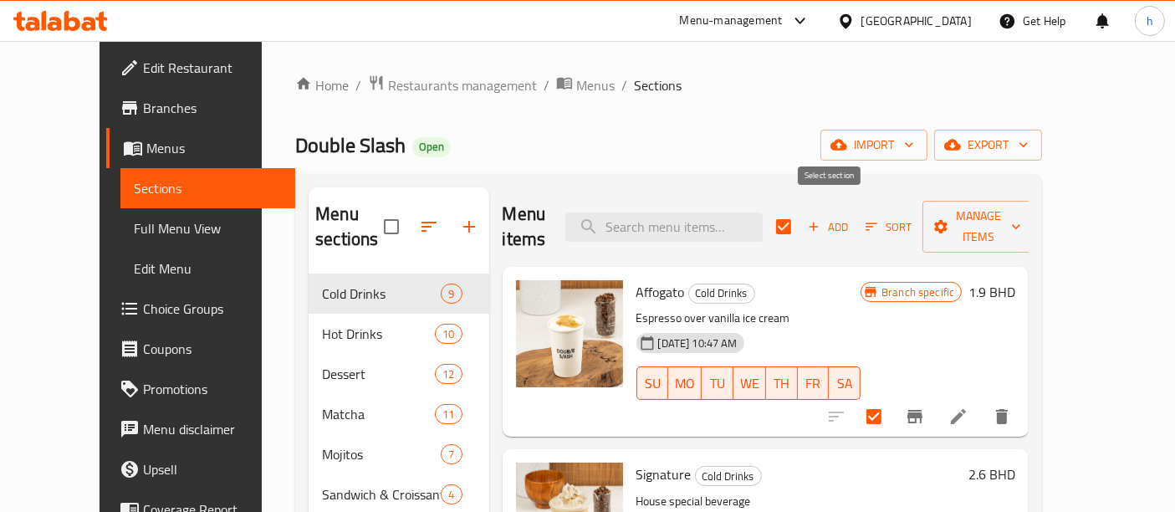
checkbox input "false"
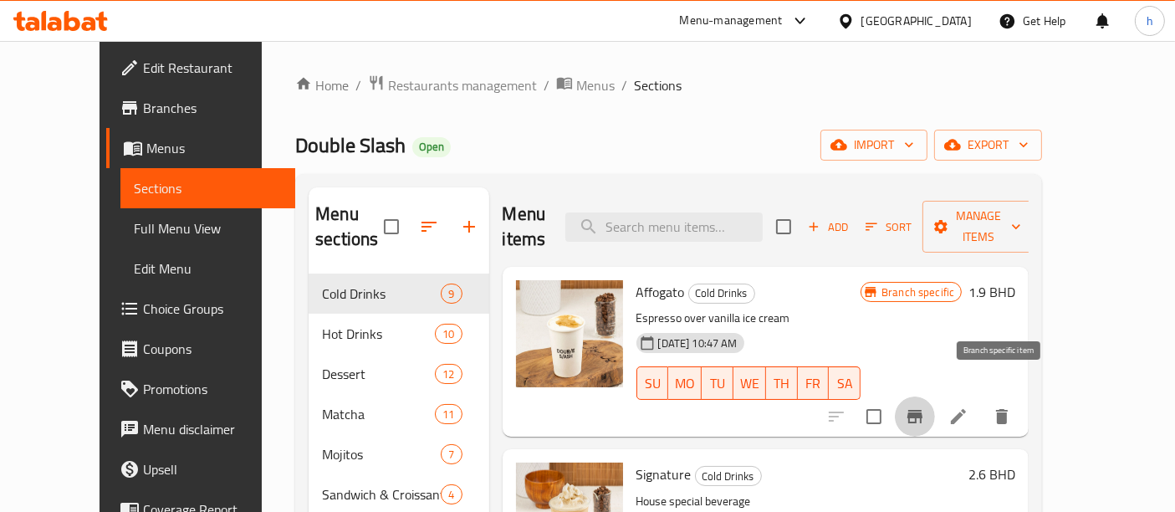
click at [922, 410] on icon "Branch-specific-item" at bounding box center [914, 416] width 15 height 13
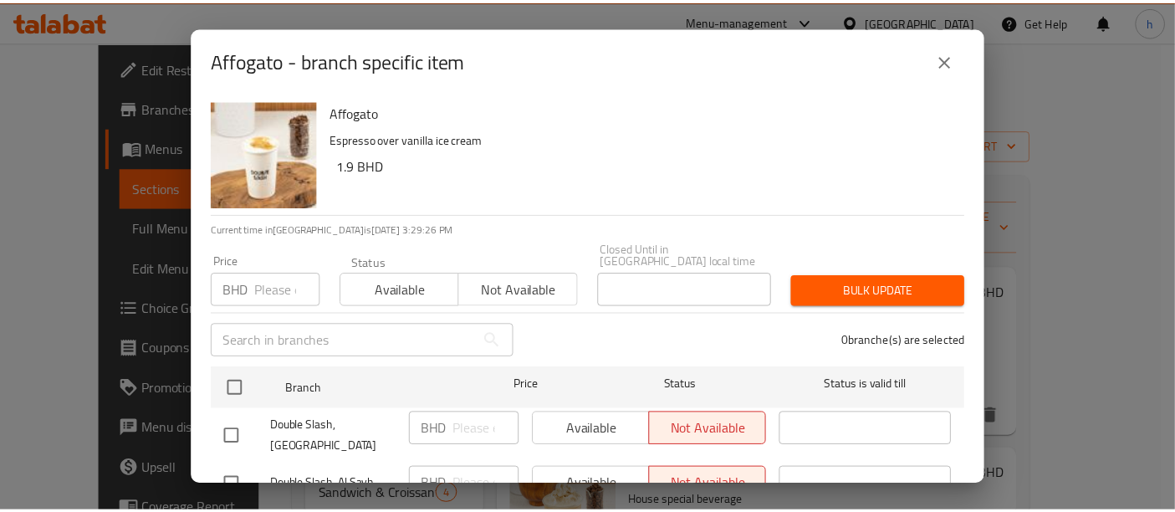
scroll to position [38, 0]
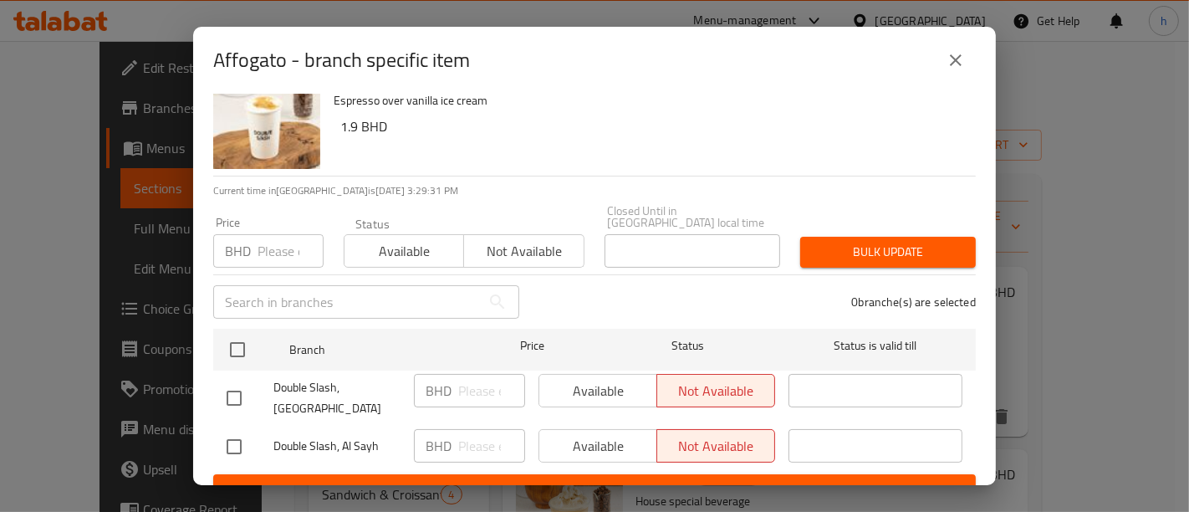
click at [954, 59] on icon "close" at bounding box center [956, 60] width 12 height 12
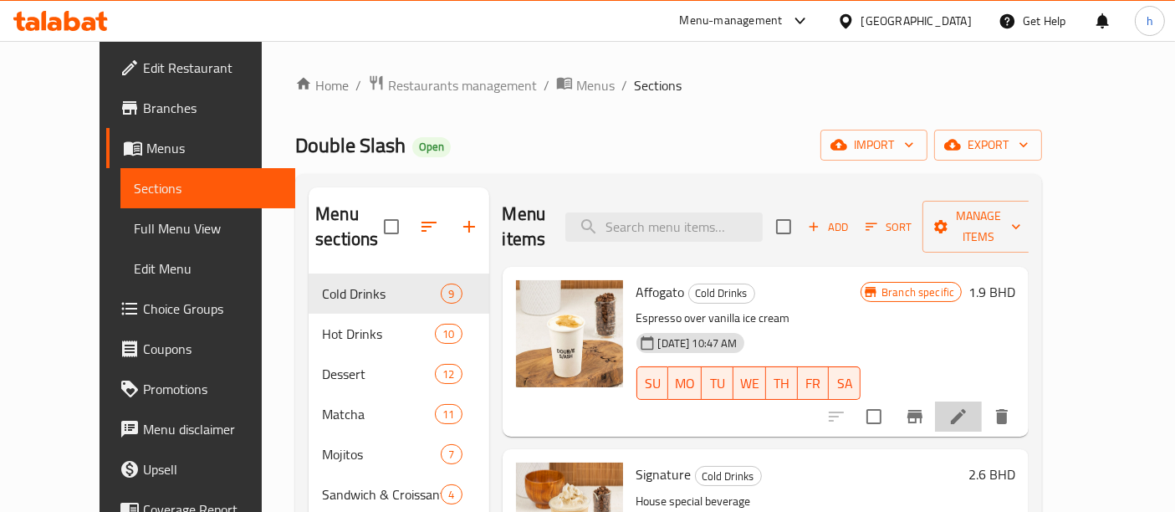
click at [982, 401] on li at bounding box center [958, 416] width 47 height 30
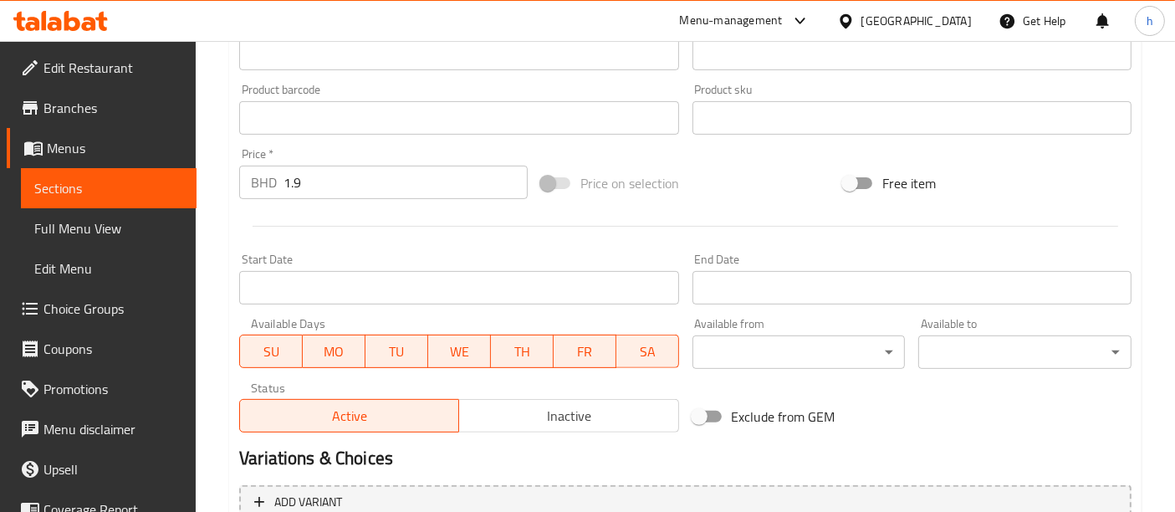
scroll to position [547, 0]
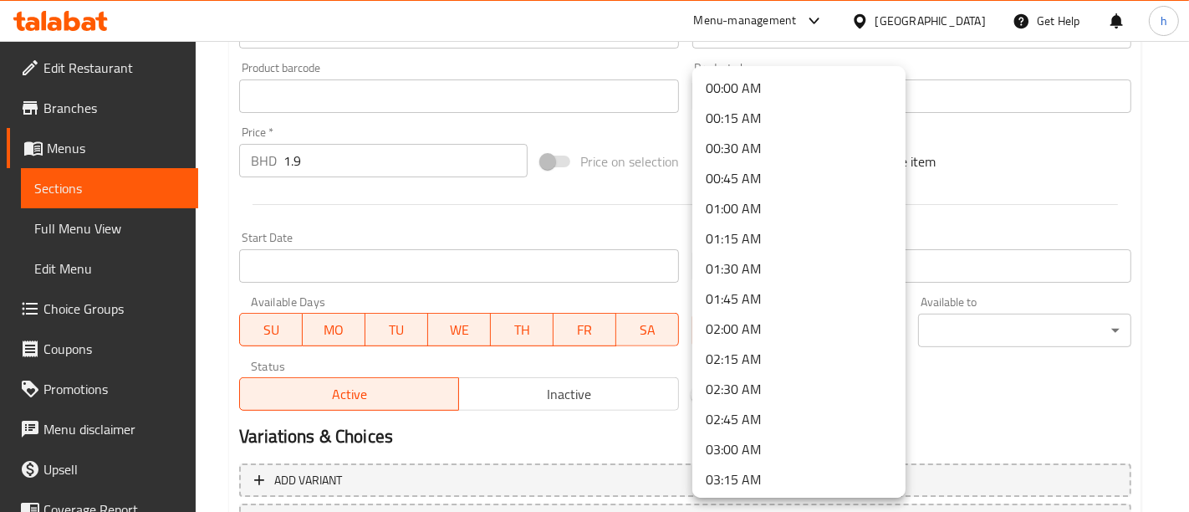
click at [992, 330] on div at bounding box center [594, 256] width 1189 height 512
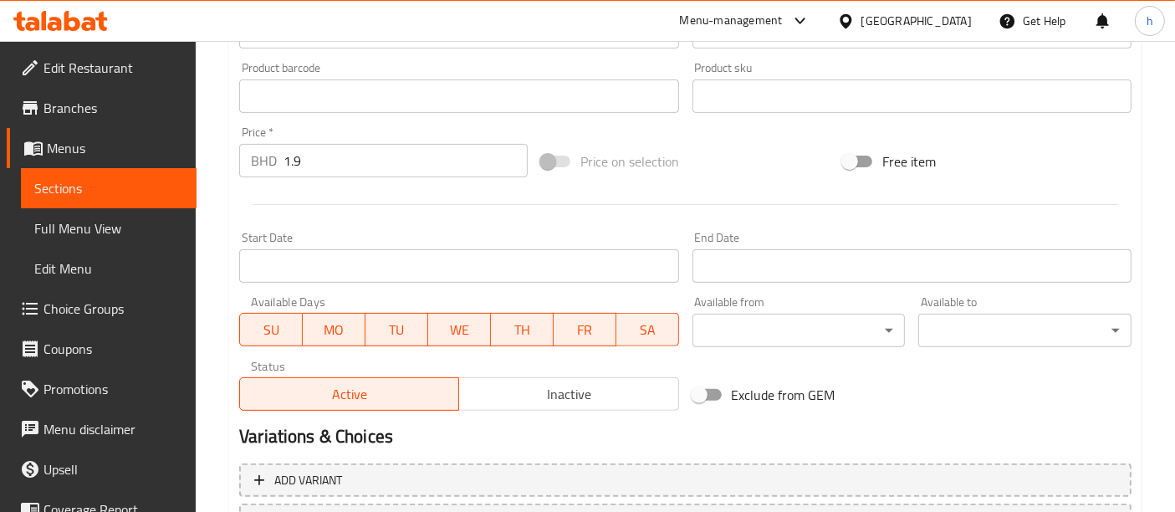
click at [865, 380] on div "Exclude from GEM" at bounding box center [837, 394] width 302 height 45
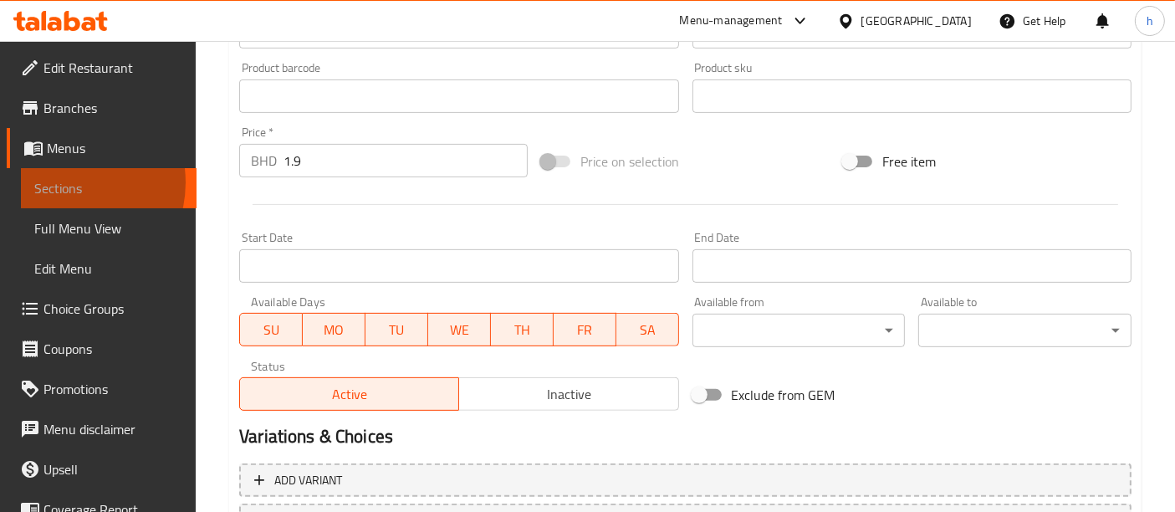
click at [62, 182] on span "Sections" at bounding box center [108, 188] width 149 height 20
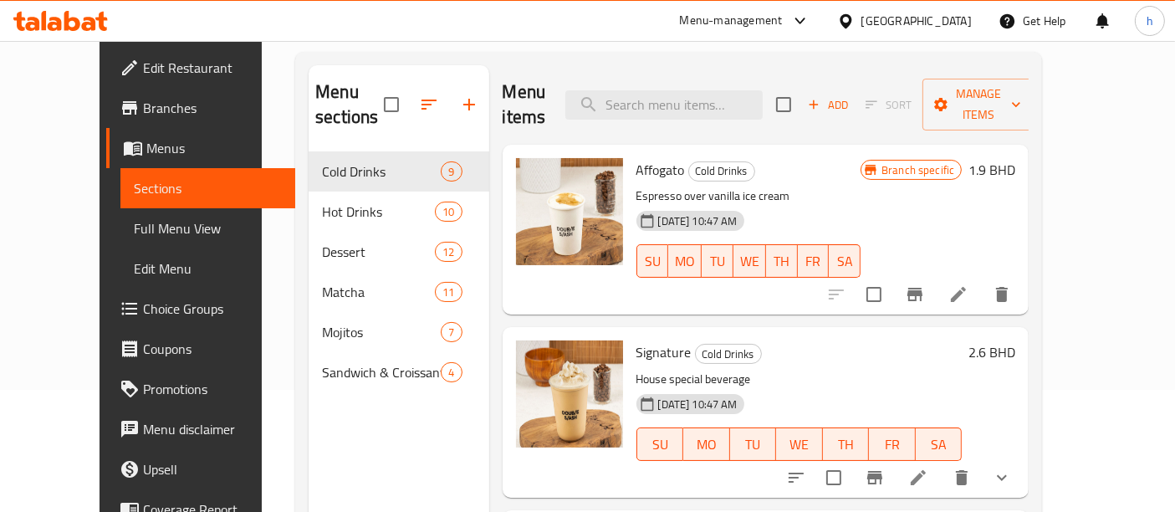
scroll to position [135, 0]
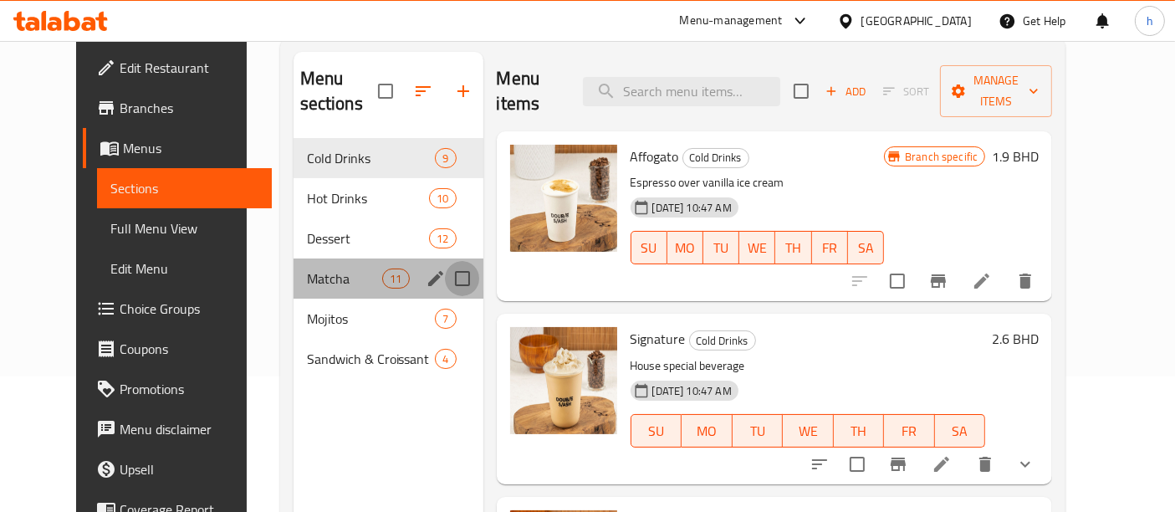
click at [446, 261] on input "Menu sections" at bounding box center [462, 278] width 35 height 35
checkbox input "true"
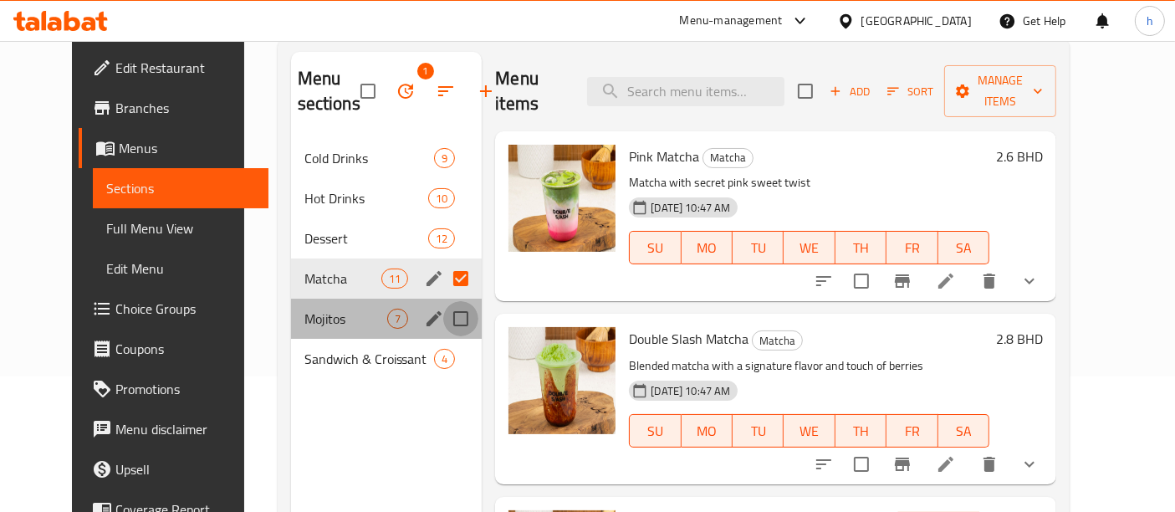
click at [446, 319] on input "Menu sections" at bounding box center [460, 318] width 35 height 35
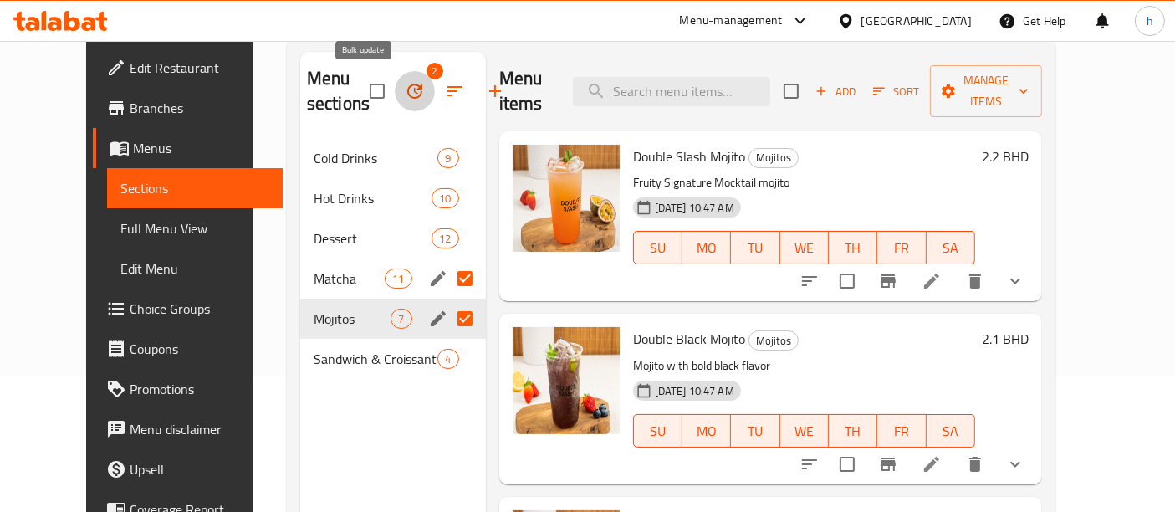
click at [405, 92] on icon "button" at bounding box center [415, 91] width 20 height 20
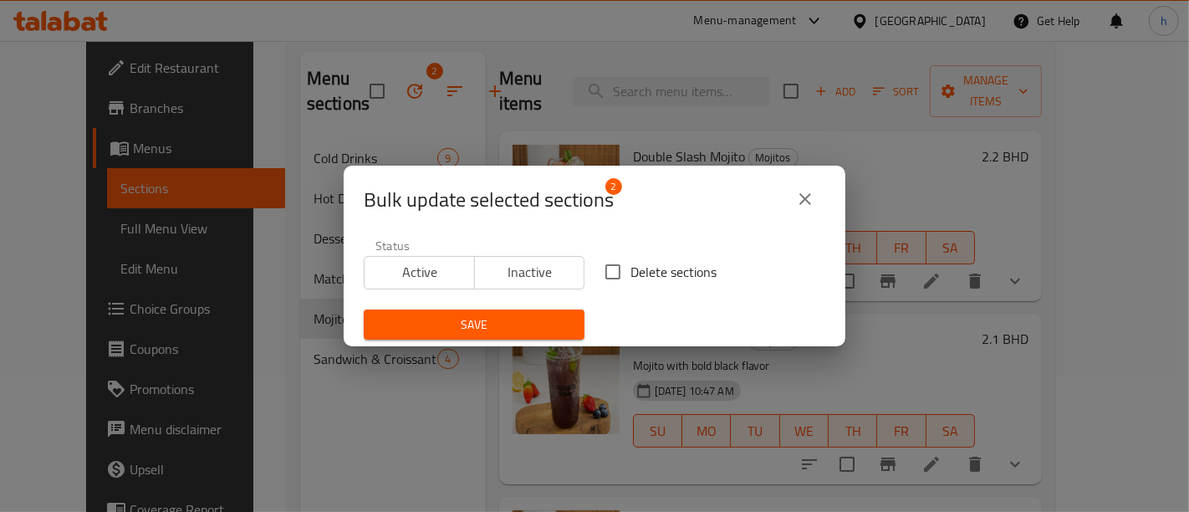
click at [803, 190] on icon "close" at bounding box center [805, 199] width 20 height 20
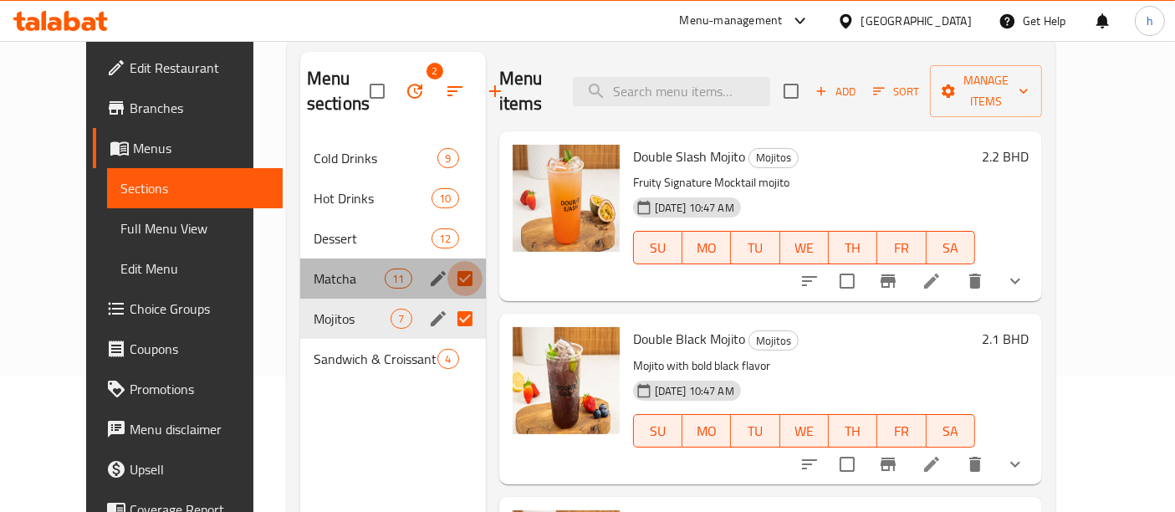
click at [447, 290] on input "Menu sections" at bounding box center [464, 278] width 35 height 35
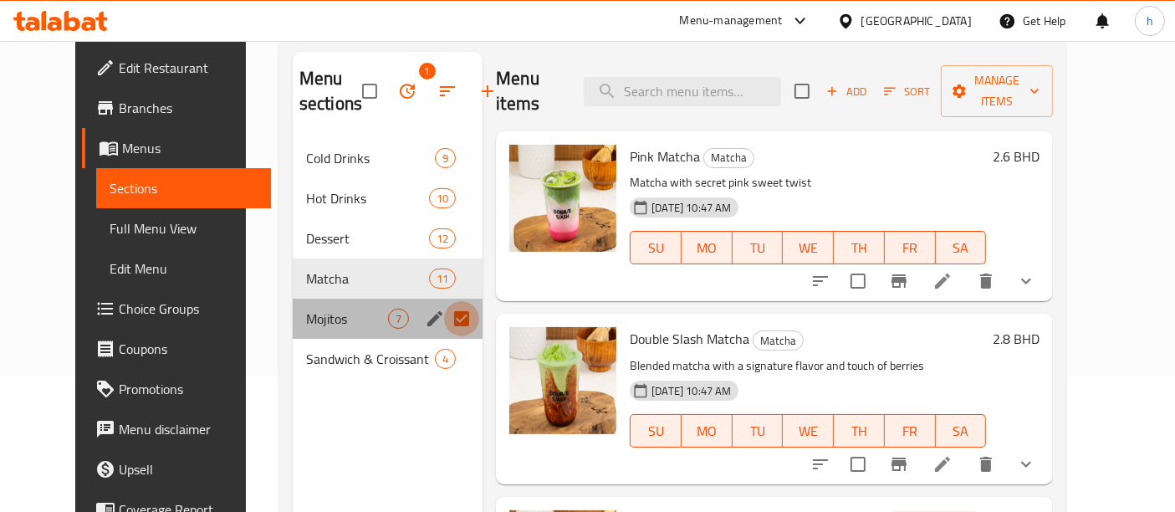
click at [444, 310] on input "Menu sections" at bounding box center [461, 318] width 35 height 35
checkbox input "false"
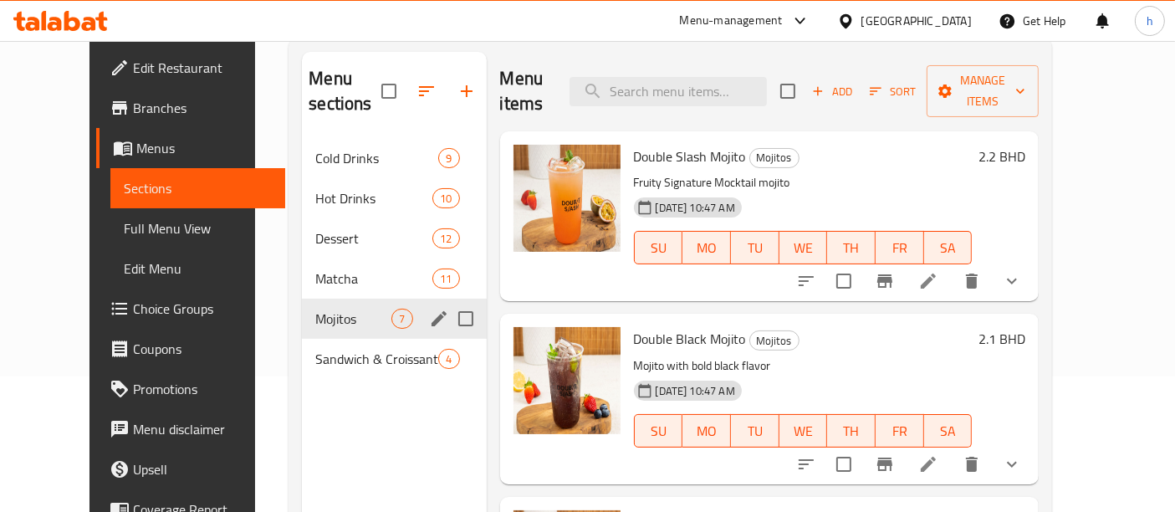
scroll to position [49, 0]
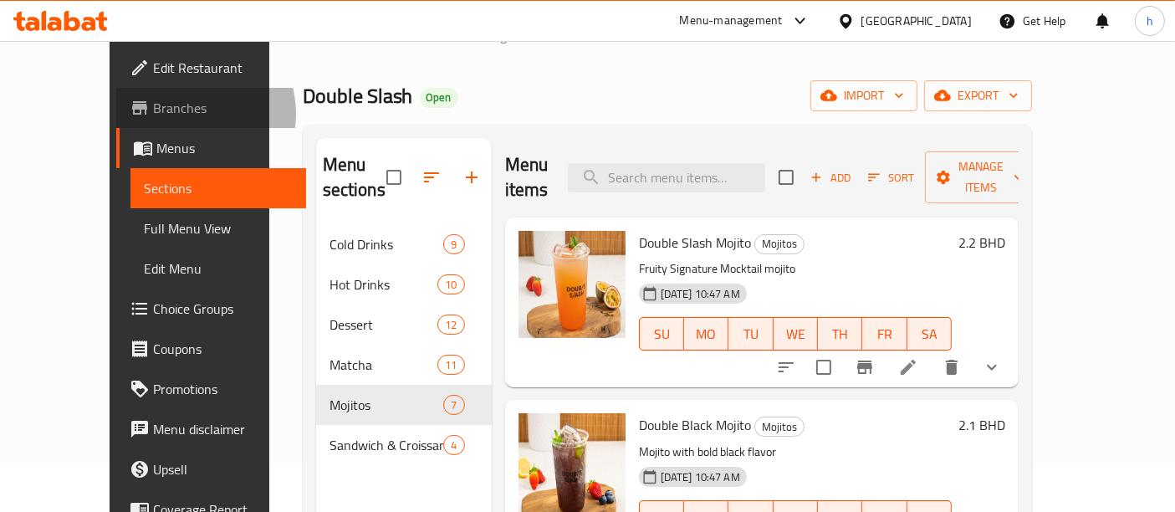
click at [153, 114] on span "Branches" at bounding box center [223, 108] width 140 height 20
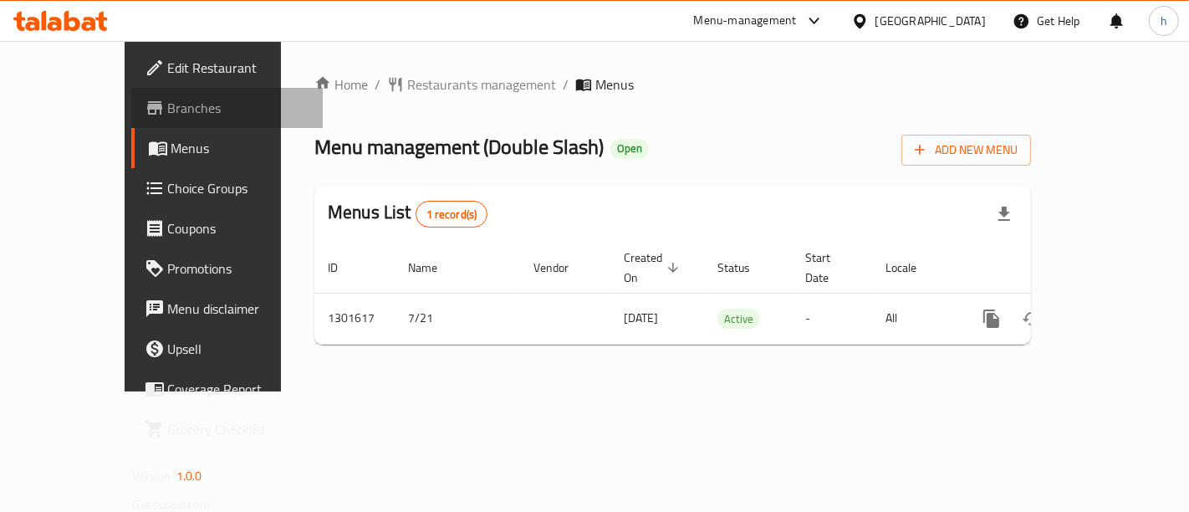
click at [168, 116] on span "Branches" at bounding box center [238, 108] width 141 height 20
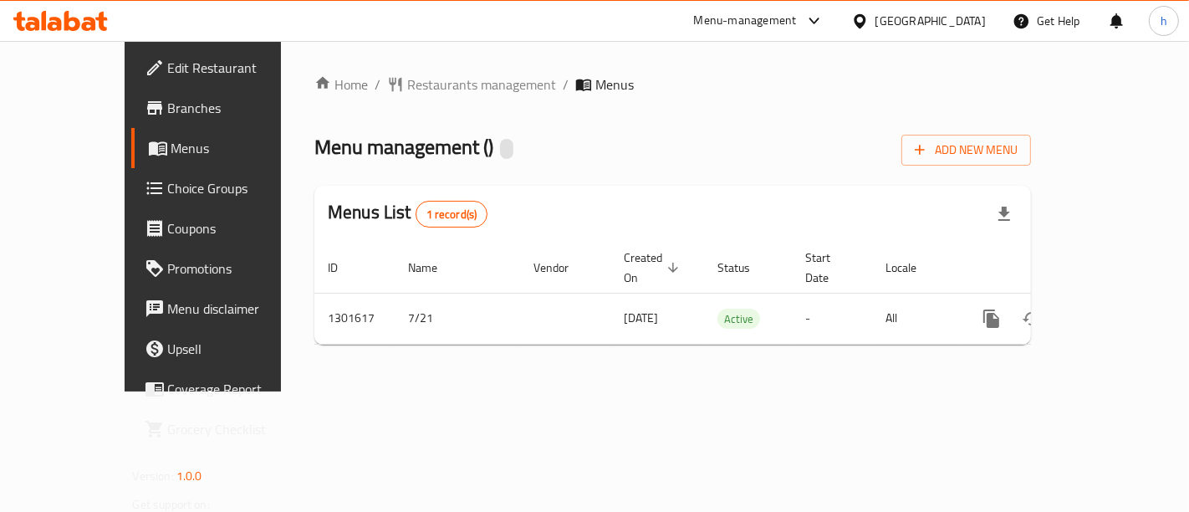
click at [1119, 309] on icon "enhanced table" at bounding box center [1112, 319] width 20 height 20
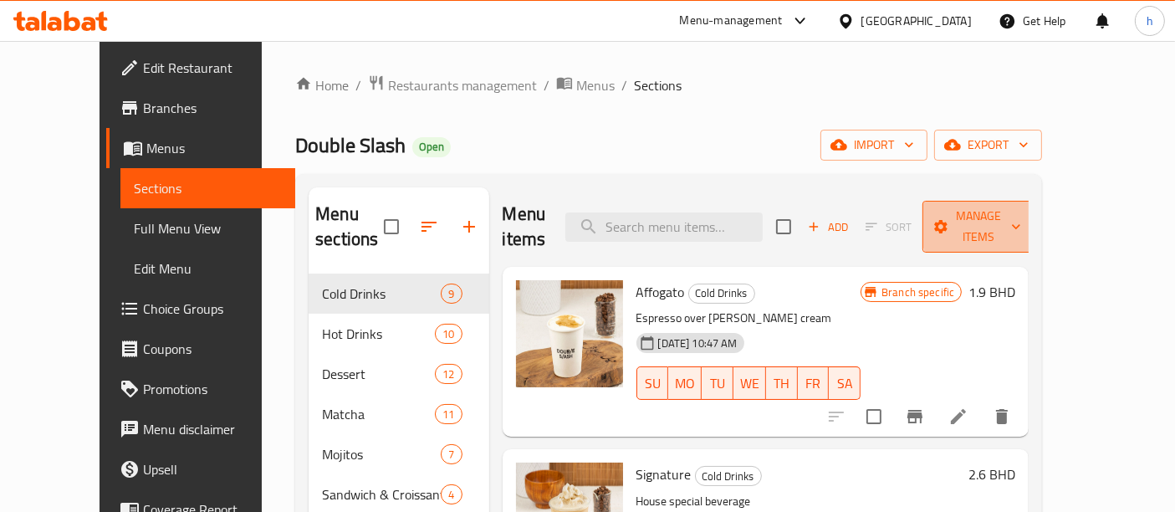
click at [1021, 222] on span "Manage items" at bounding box center [978, 227] width 85 height 42
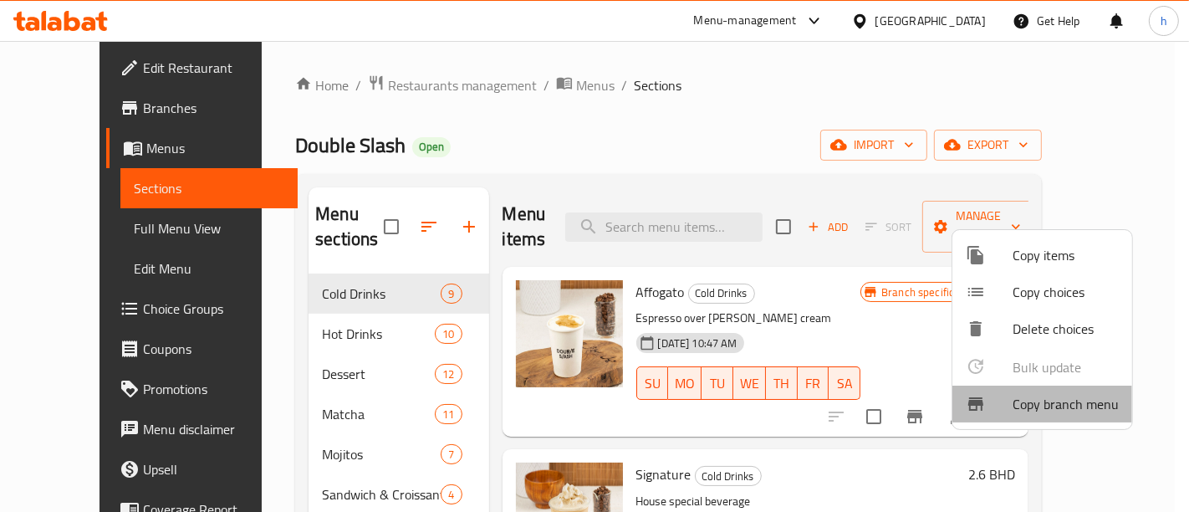
click at [1045, 411] on span "Copy branch menu" at bounding box center [1065, 404] width 106 height 20
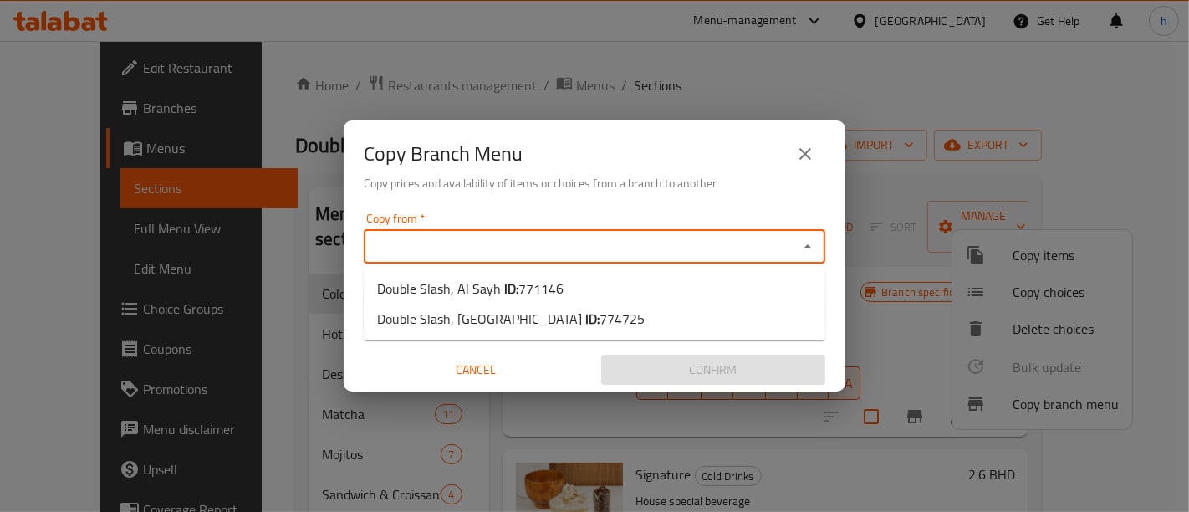
click at [475, 245] on input "Copy from   *" at bounding box center [581, 246] width 424 height 23
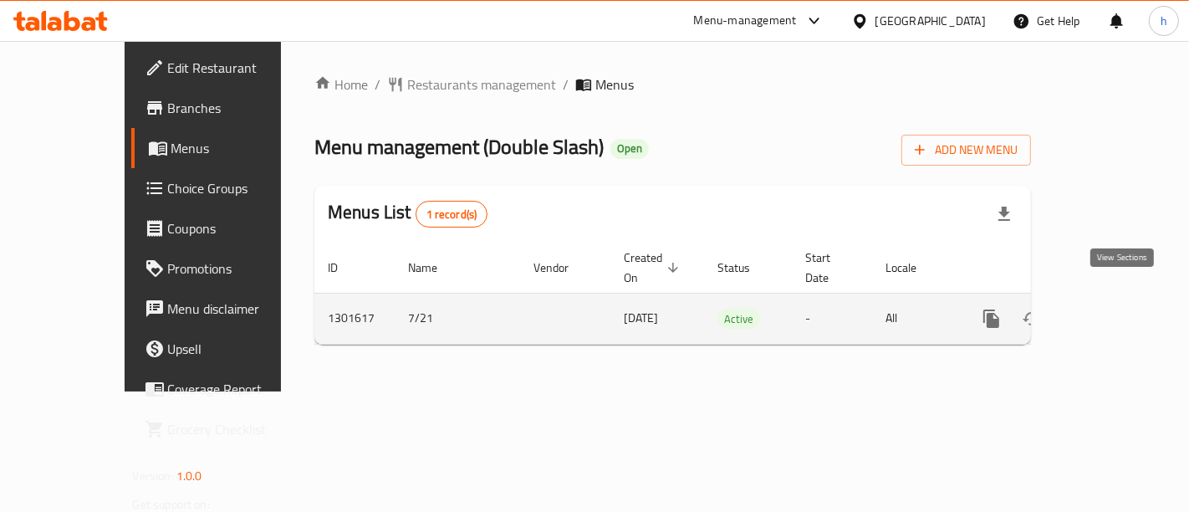
click at [1120, 311] on icon "enhanced table" at bounding box center [1111, 318] width 15 height 15
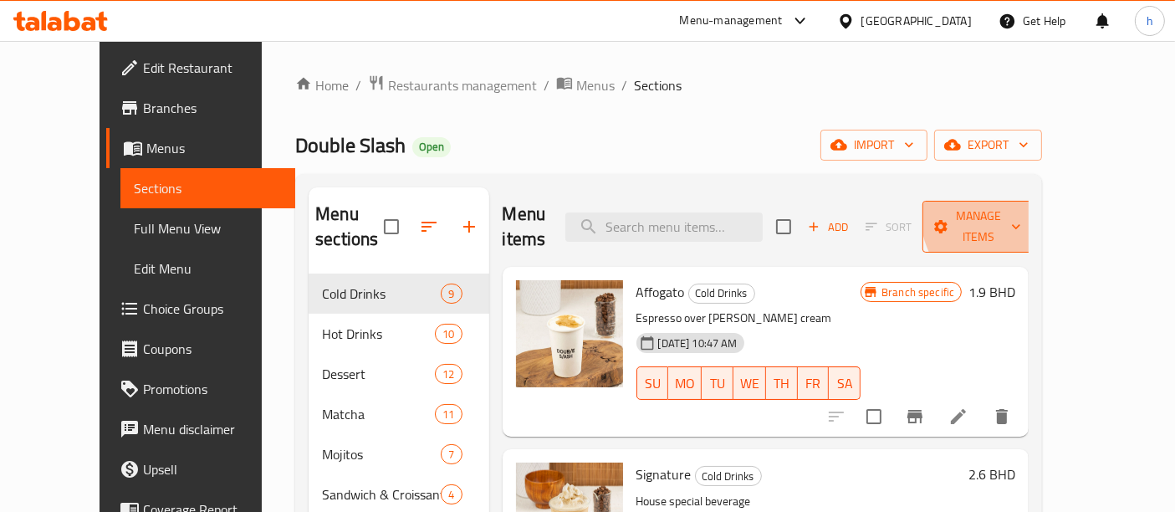
click at [1021, 212] on span "Manage items" at bounding box center [978, 227] width 85 height 42
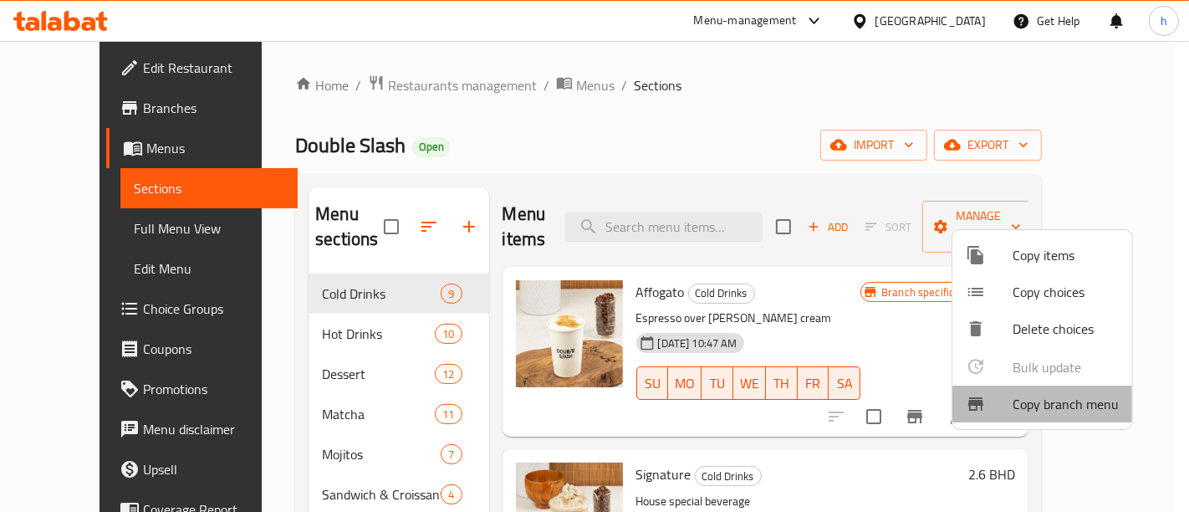
click at [1021, 400] on span "Copy branch menu" at bounding box center [1065, 404] width 106 height 20
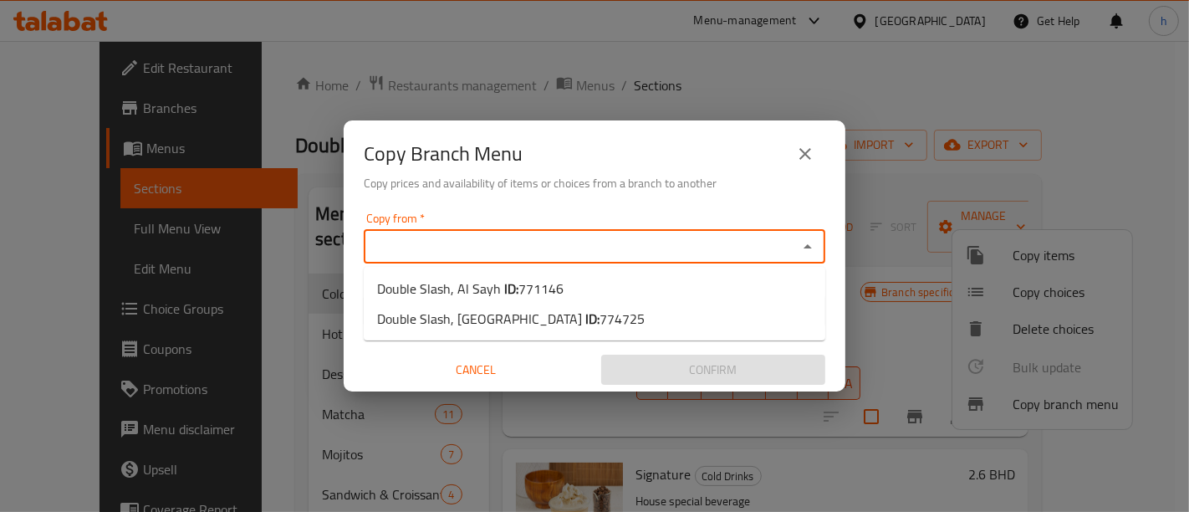
click at [509, 237] on input "Copy from   *" at bounding box center [581, 246] width 424 height 23
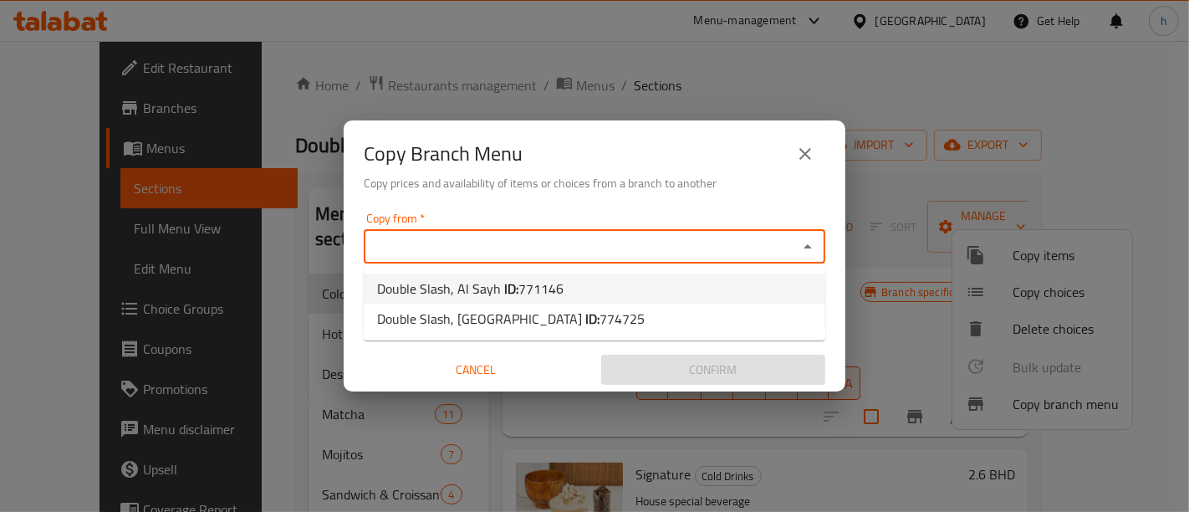
click at [525, 273] on li "Double Slash, Al Sayh ID: 771146" at bounding box center [595, 288] width 462 height 30
type input "Double Slash, Al Sayh"
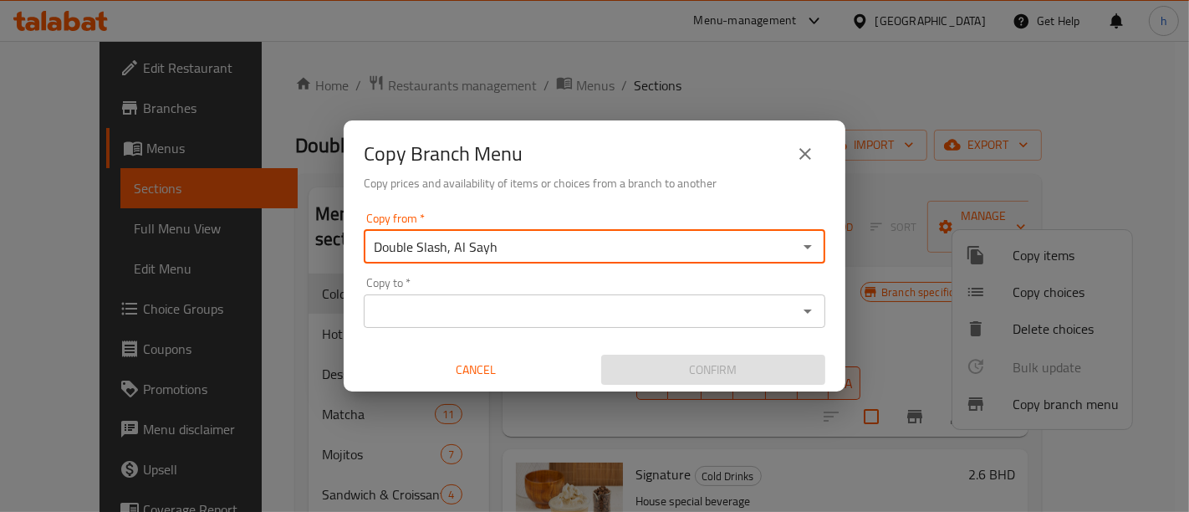
click at [487, 298] on div "Copy to *" at bounding box center [595, 310] width 462 height 33
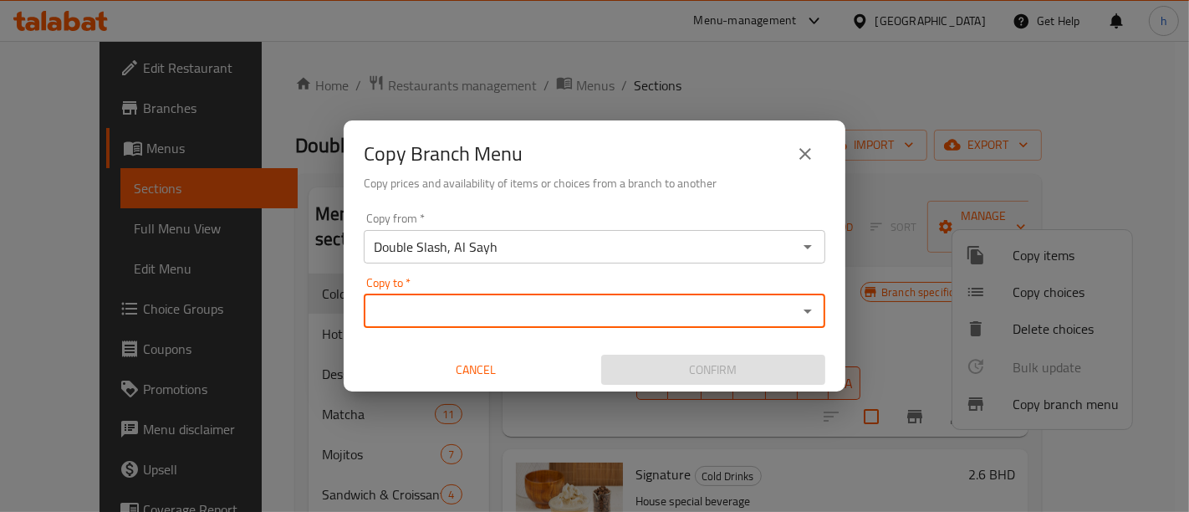
click at [489, 317] on input "Copy to   *" at bounding box center [581, 310] width 424 height 23
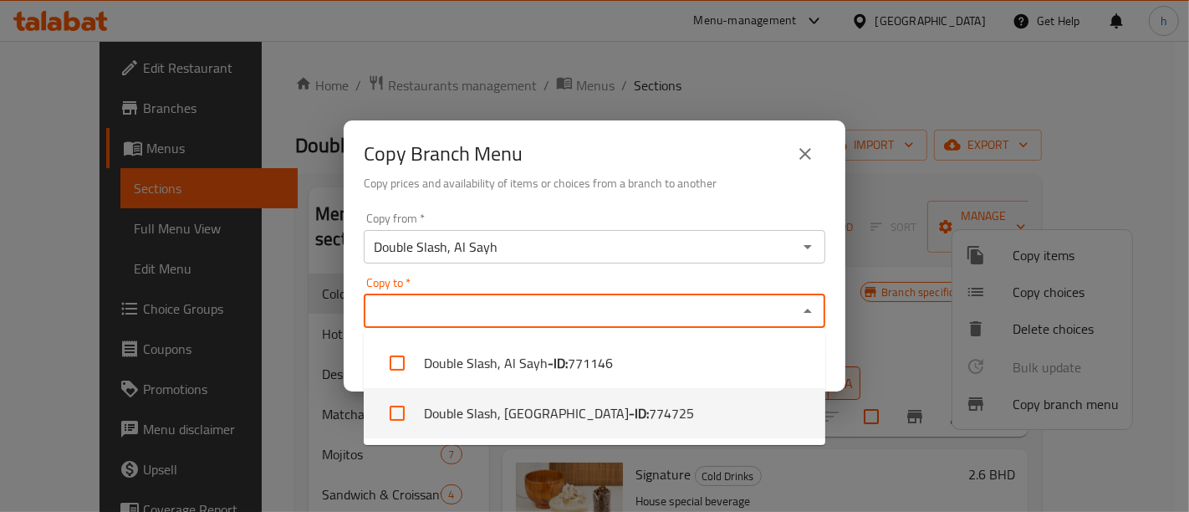
click at [512, 415] on li "Double Slash, West Riffa - ID: 774725" at bounding box center [595, 413] width 462 height 50
click at [516, 412] on li "Double Slash, West Riffa - ID: 774725" at bounding box center [595, 413] width 462 height 50
checkbox input "false"
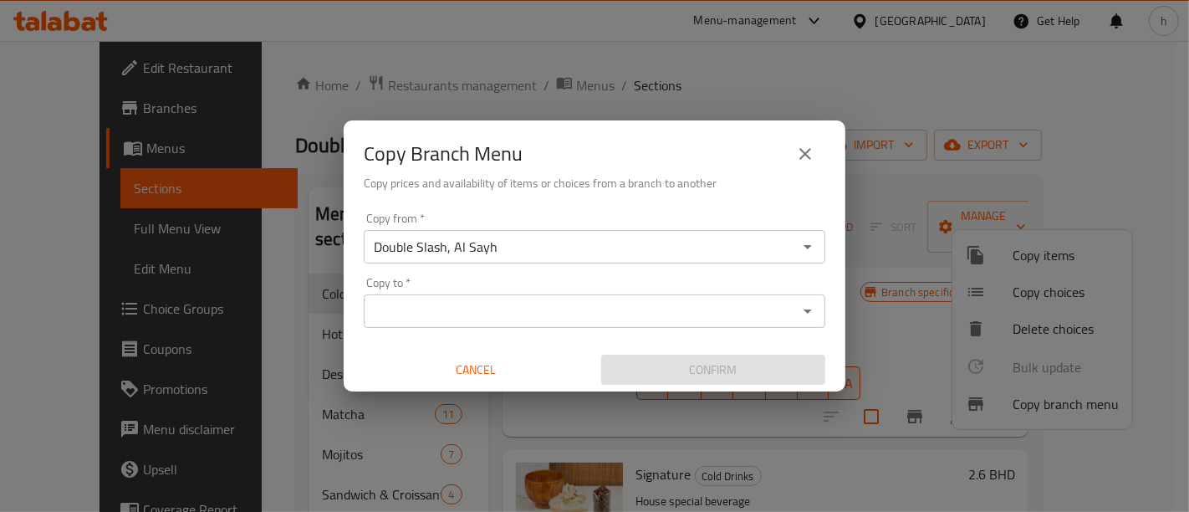
click at [602, 206] on div "Copy from   * Double Slash, Al Sayh Copy from * Copy to   * Copy to * Cancel Co…" at bounding box center [595, 299] width 502 height 186
drag, startPoint x: 500, startPoint y: 328, endPoint x: 506, endPoint y: 318, distance: 11.6
click at [506, 318] on div "Copy from   * Double Slash, Al Sayh Copy from * Copy to   * Copy to * Cancel Co…" at bounding box center [595, 299] width 502 height 186
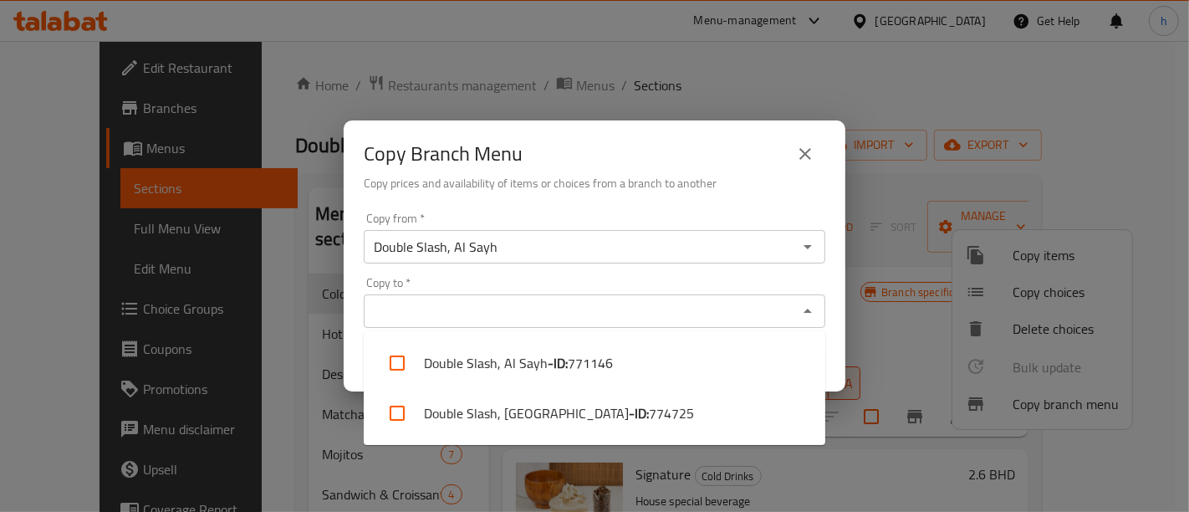
click at [506, 318] on input "Copy to   *" at bounding box center [581, 310] width 424 height 23
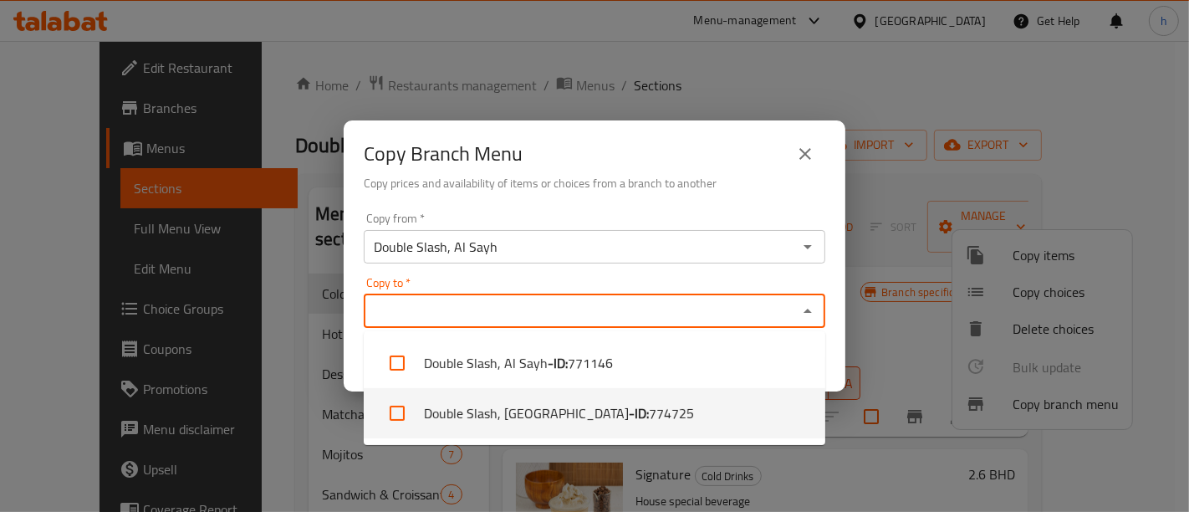
click at [477, 407] on li "Double Slash, West Riffa - ID: 774725" at bounding box center [595, 413] width 462 height 50
checkbox input "true"
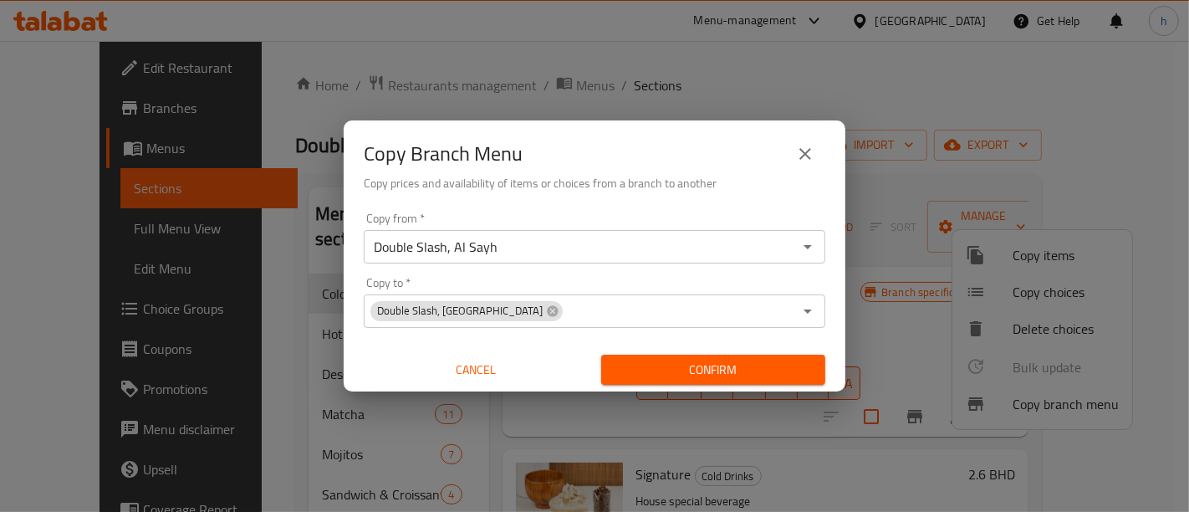
click at [584, 206] on div "Copy from   * Double Slash, Al Sayh Copy from * Copy to   * Double Slash, West …" at bounding box center [595, 299] width 502 height 186
click at [811, 153] on icon "close" at bounding box center [805, 154] width 20 height 20
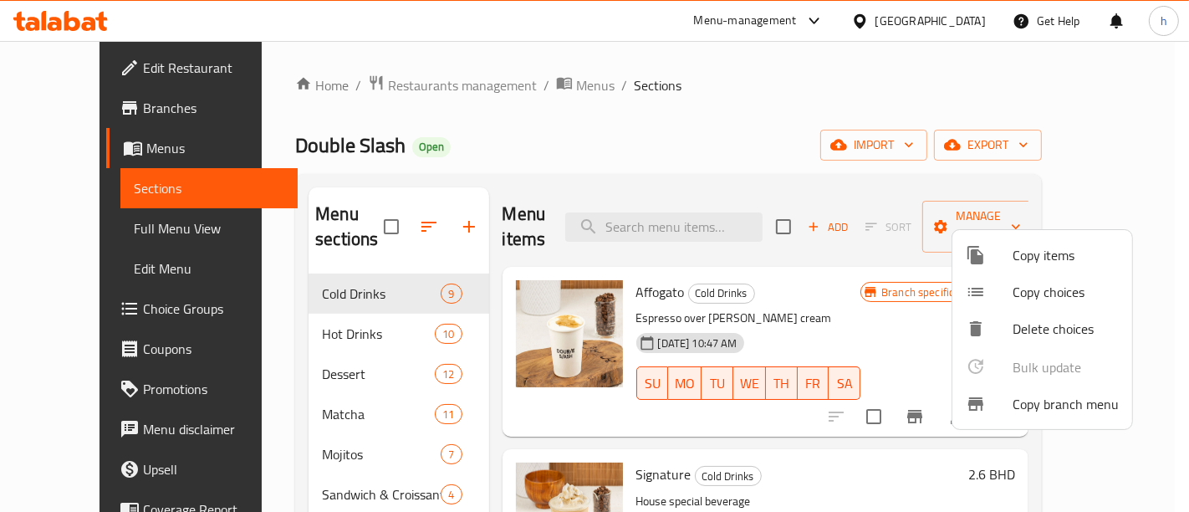
click at [79, 114] on div at bounding box center [594, 256] width 1189 height 512
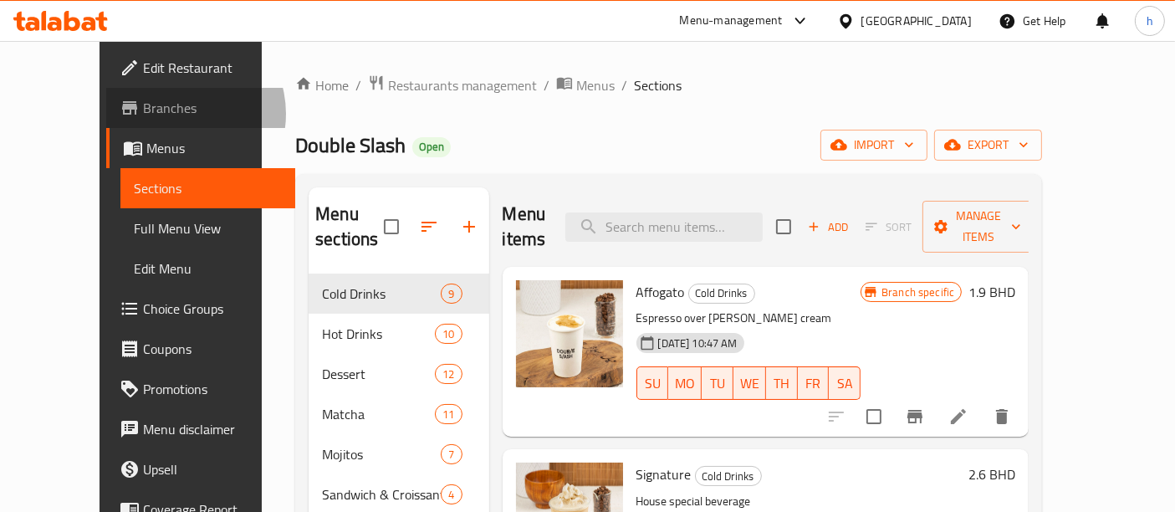
click at [143, 114] on span "Branches" at bounding box center [213, 108] width 140 height 20
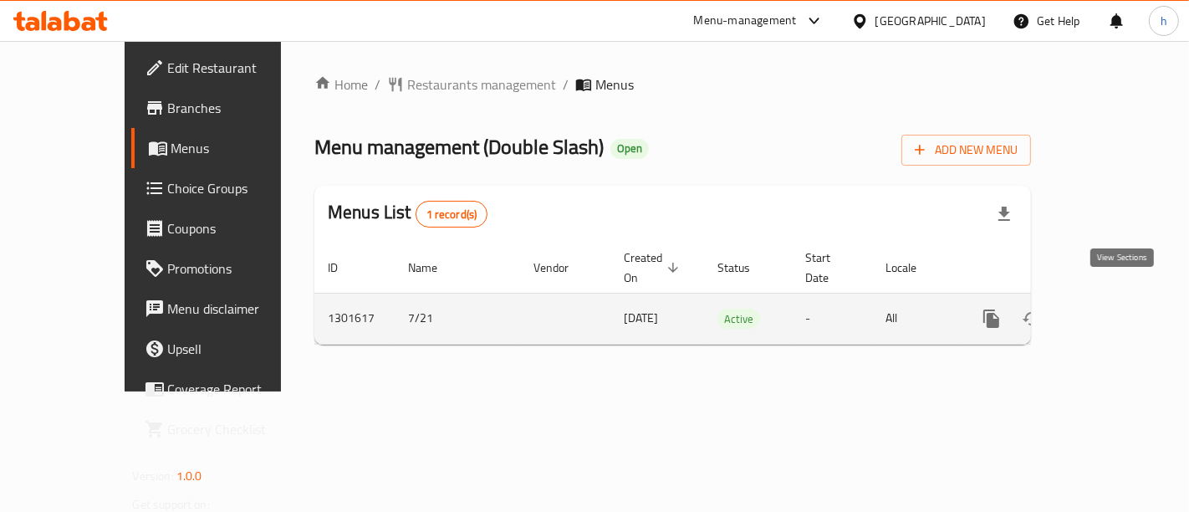
click at [1107, 299] on link "enhanced table" at bounding box center [1112, 318] width 40 height 40
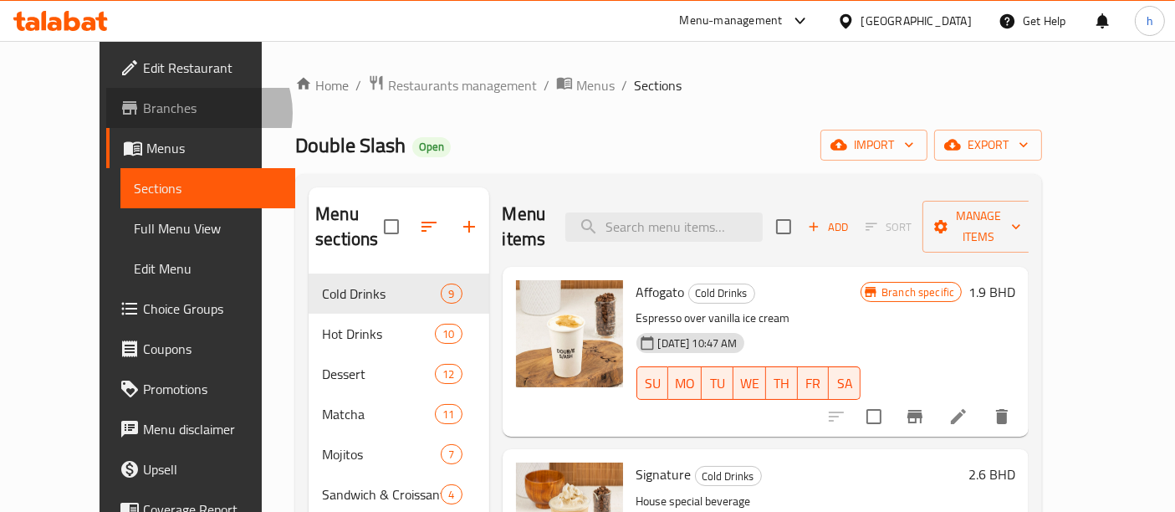
click at [143, 113] on span "Branches" at bounding box center [213, 108] width 140 height 20
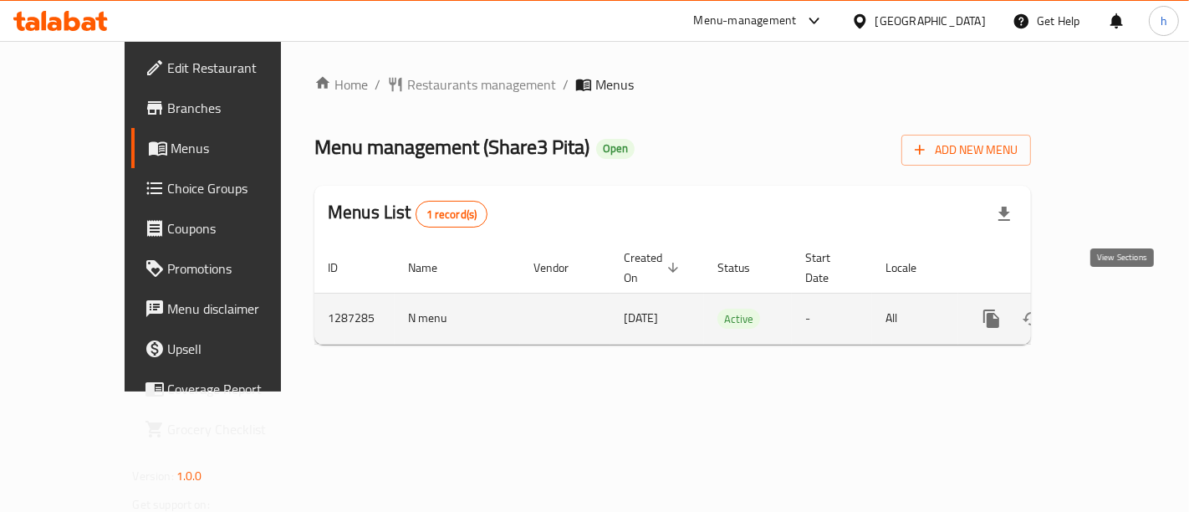
click at [1118, 309] on icon "enhanced table" at bounding box center [1112, 319] width 20 height 20
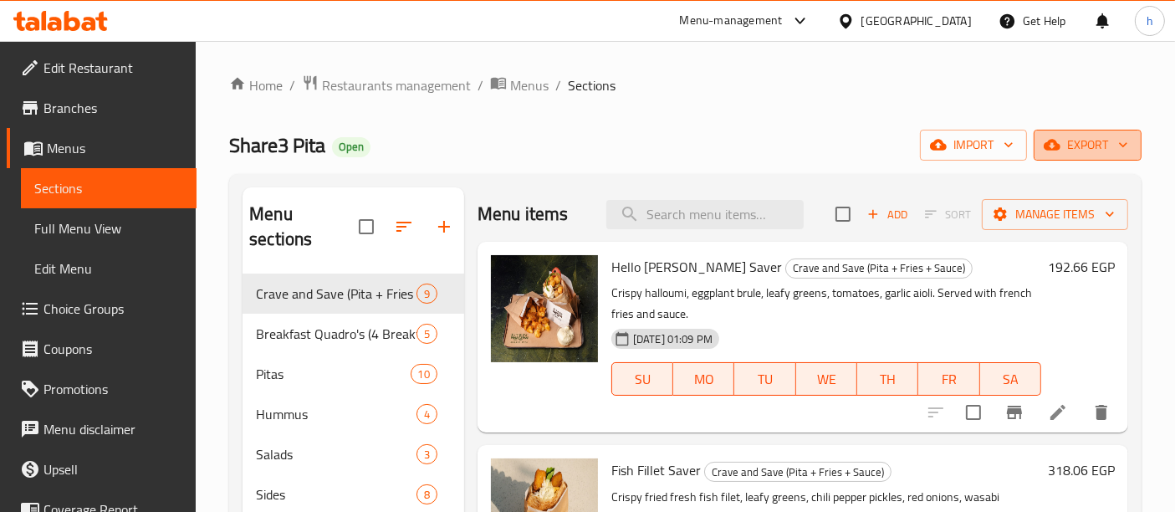
click at [1107, 139] on span "export" at bounding box center [1087, 145] width 81 height 21
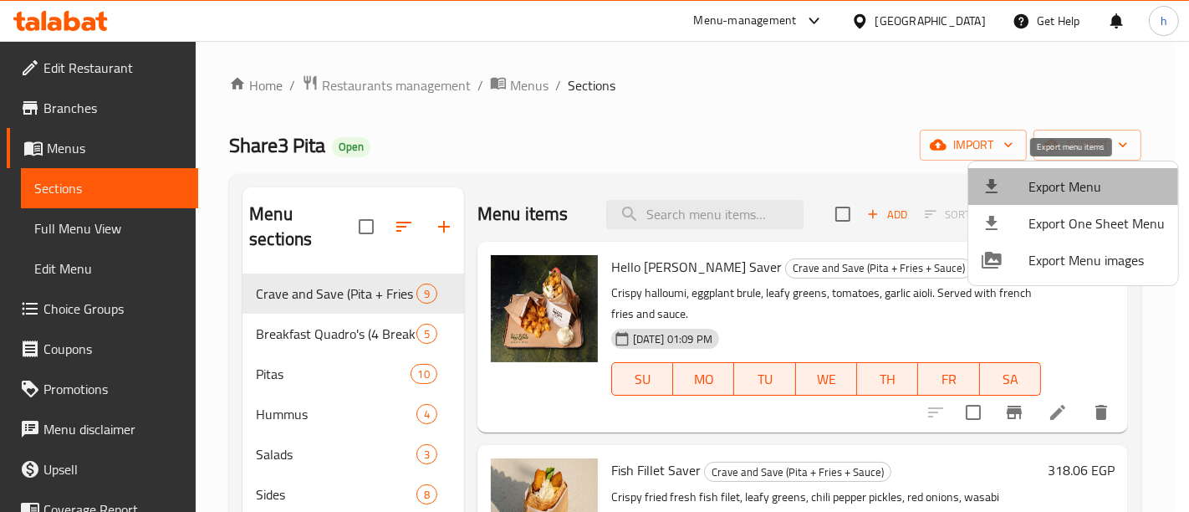
click at [1097, 184] on span "Export Menu" at bounding box center [1096, 186] width 136 height 20
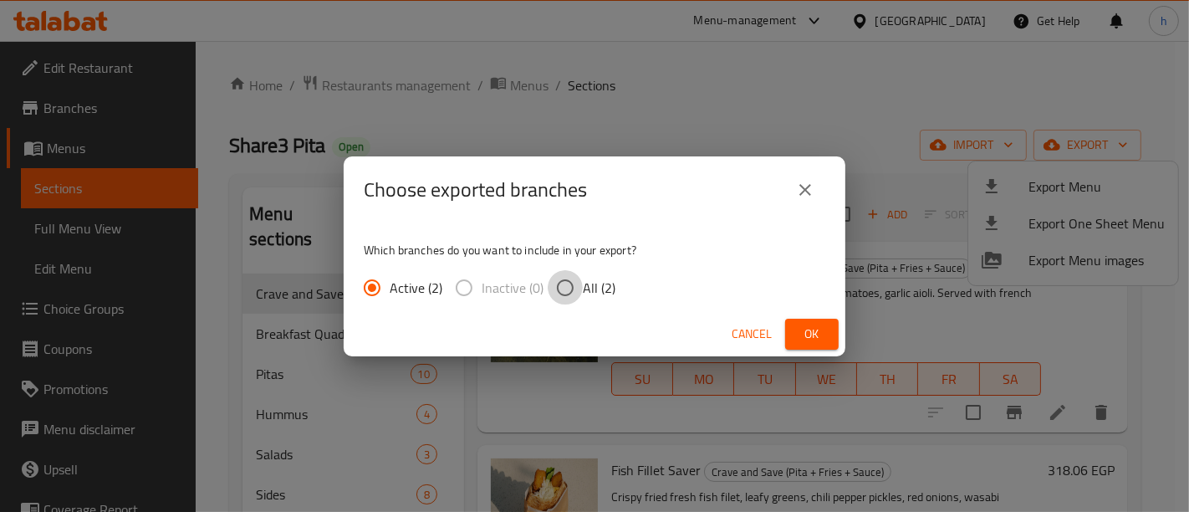
click at [555, 302] on input "All (2)" at bounding box center [565, 287] width 35 height 35
radio input "true"
click at [800, 331] on span "Ok" at bounding box center [811, 334] width 27 height 21
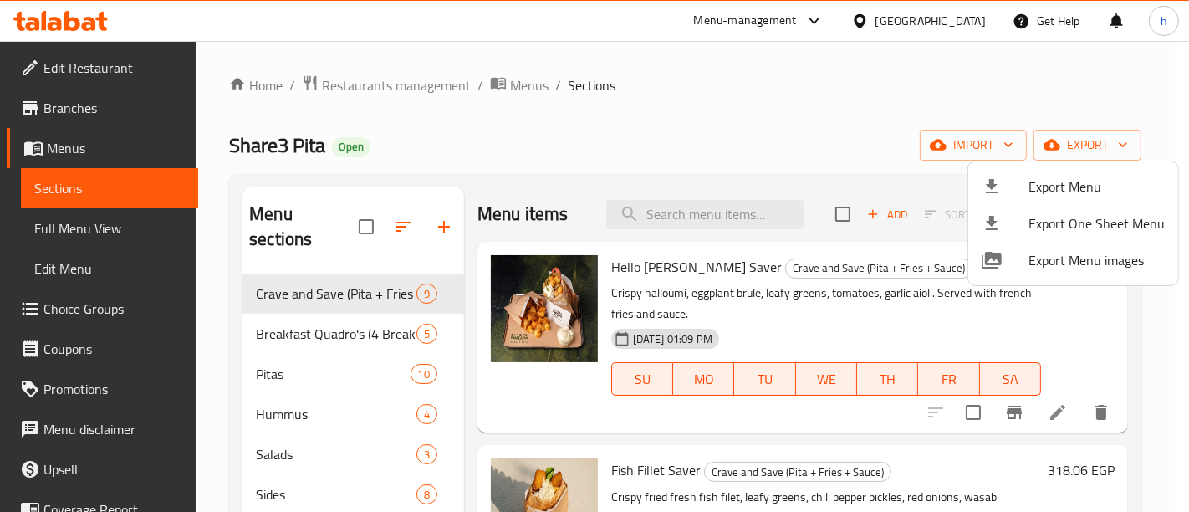
click at [64, 101] on div at bounding box center [594, 256] width 1189 height 512
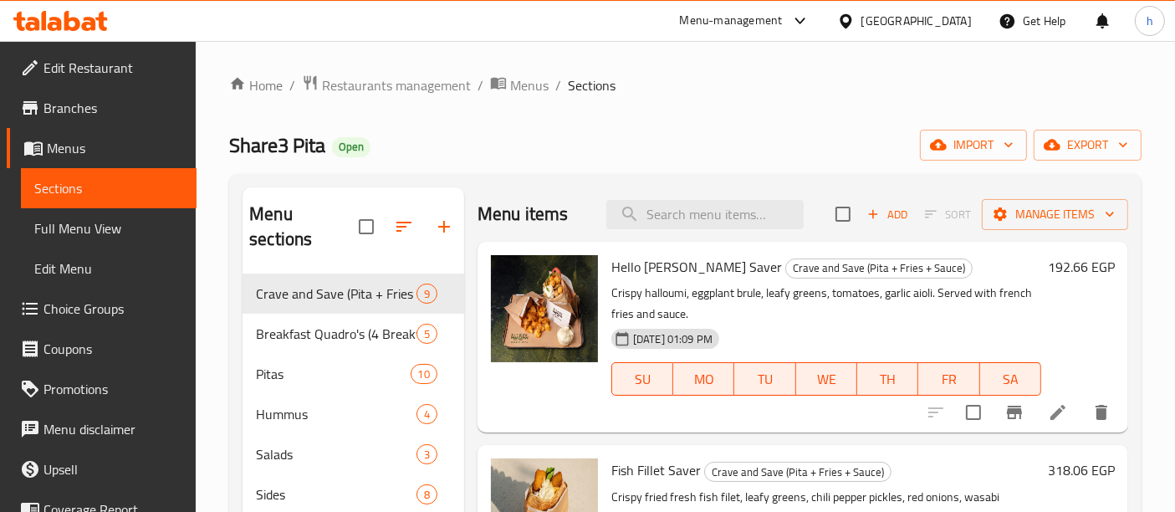
click at [52, 122] on link "Branches" at bounding box center [102, 108] width 190 height 40
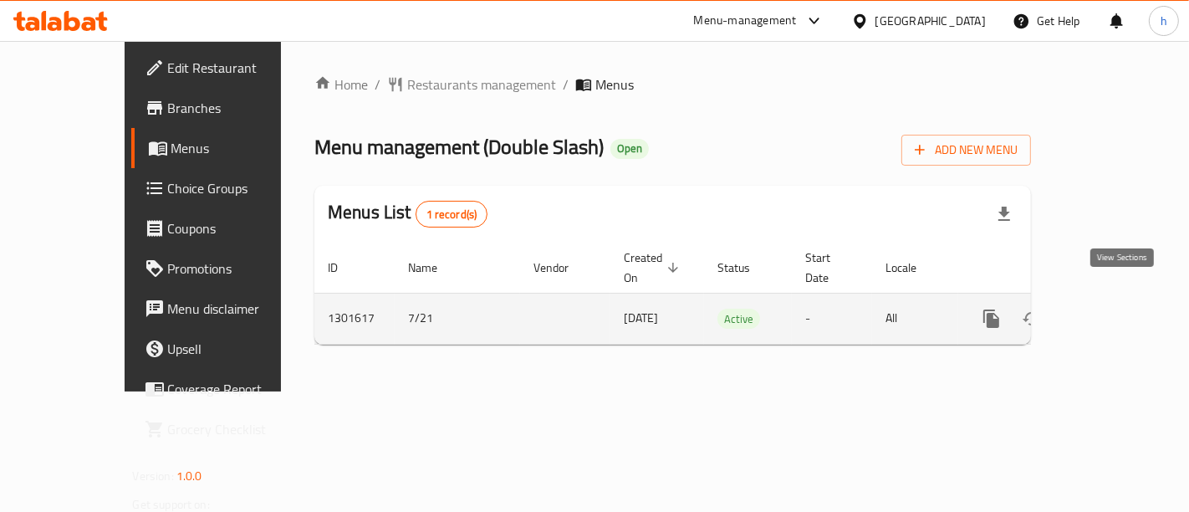
click at [1120, 311] on icon "enhanced table" at bounding box center [1111, 318] width 15 height 15
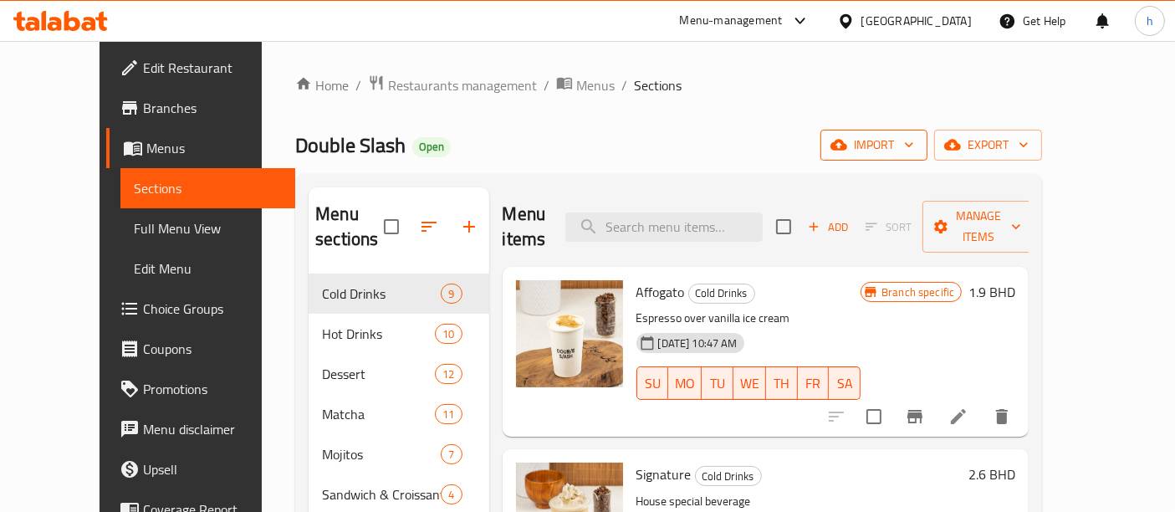
click at [914, 135] on span "import" at bounding box center [874, 145] width 80 height 21
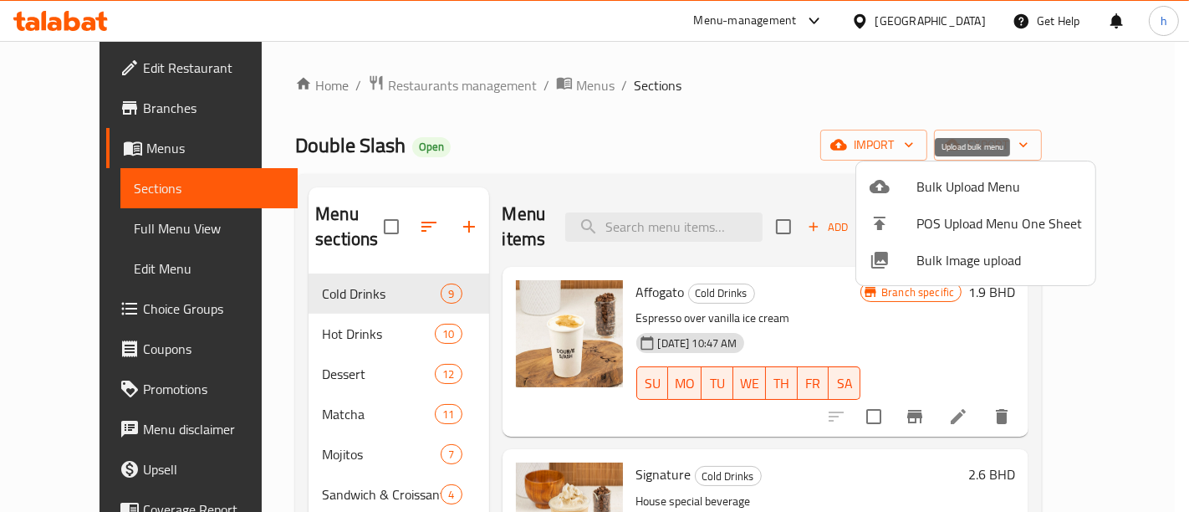
click at [966, 195] on span "Bulk Upload Menu" at bounding box center [999, 186] width 166 height 20
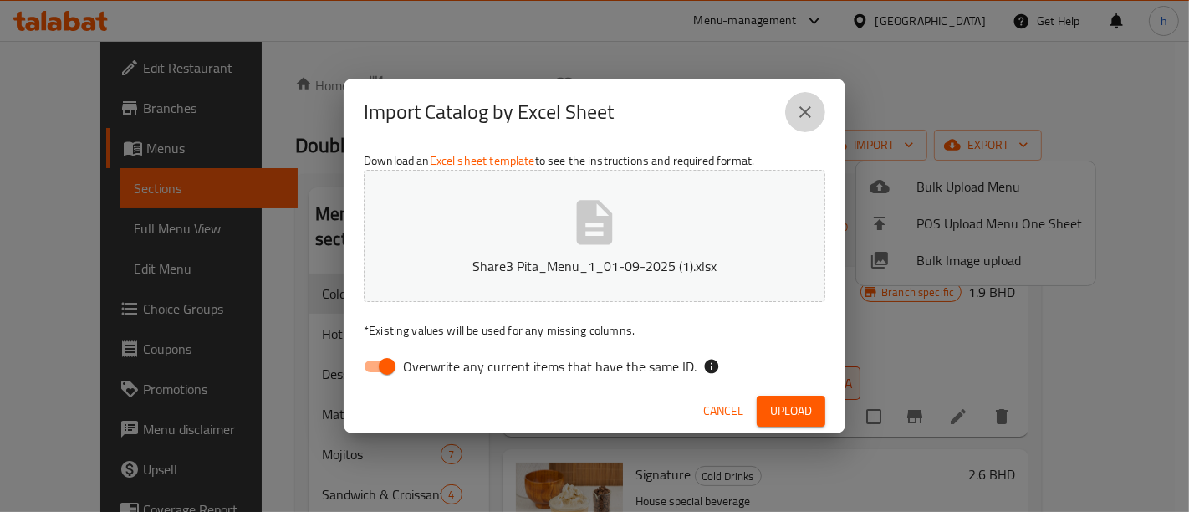
click at [815, 106] on button "close" at bounding box center [805, 112] width 40 height 40
